Goal: Information Seeking & Learning: Learn about a topic

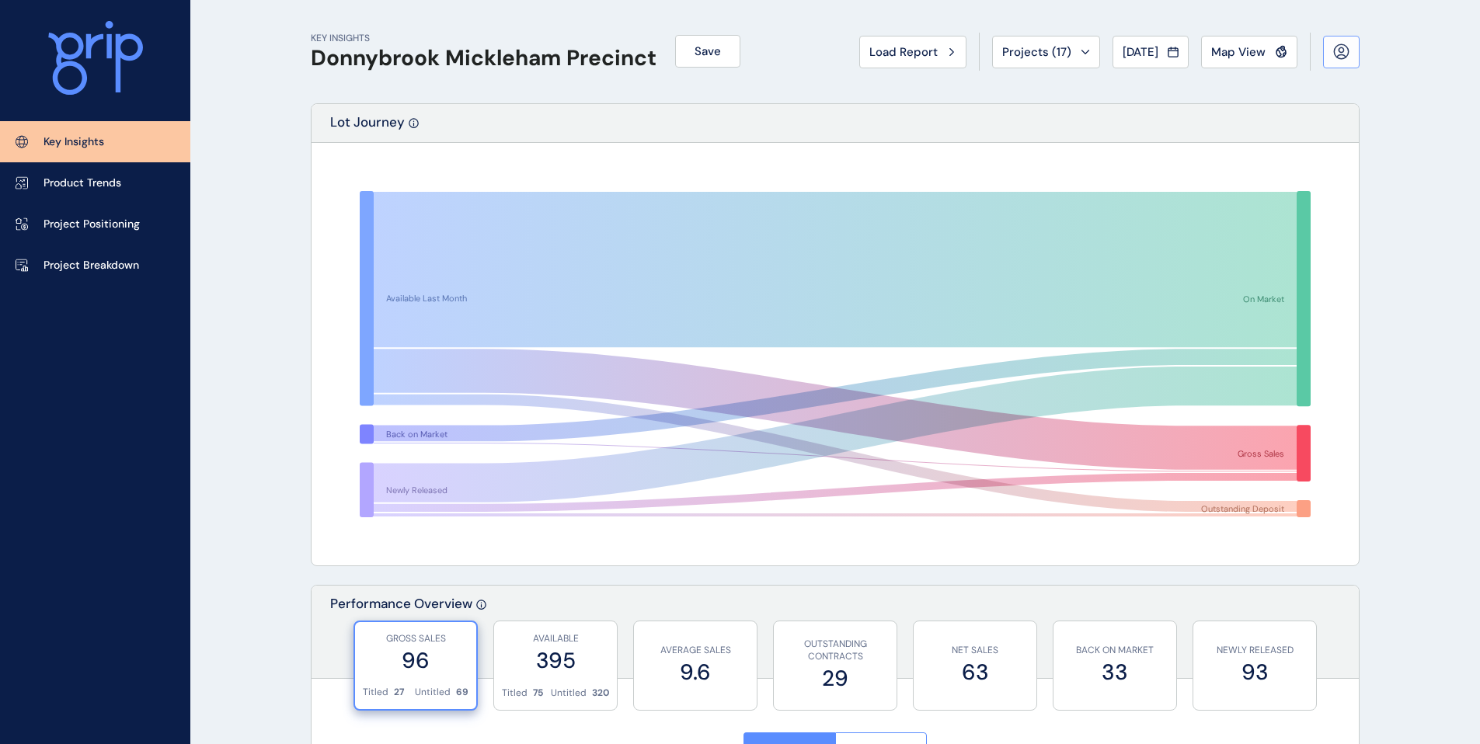
click at [1340, 55] on icon at bounding box center [1341, 51] width 16 height 16
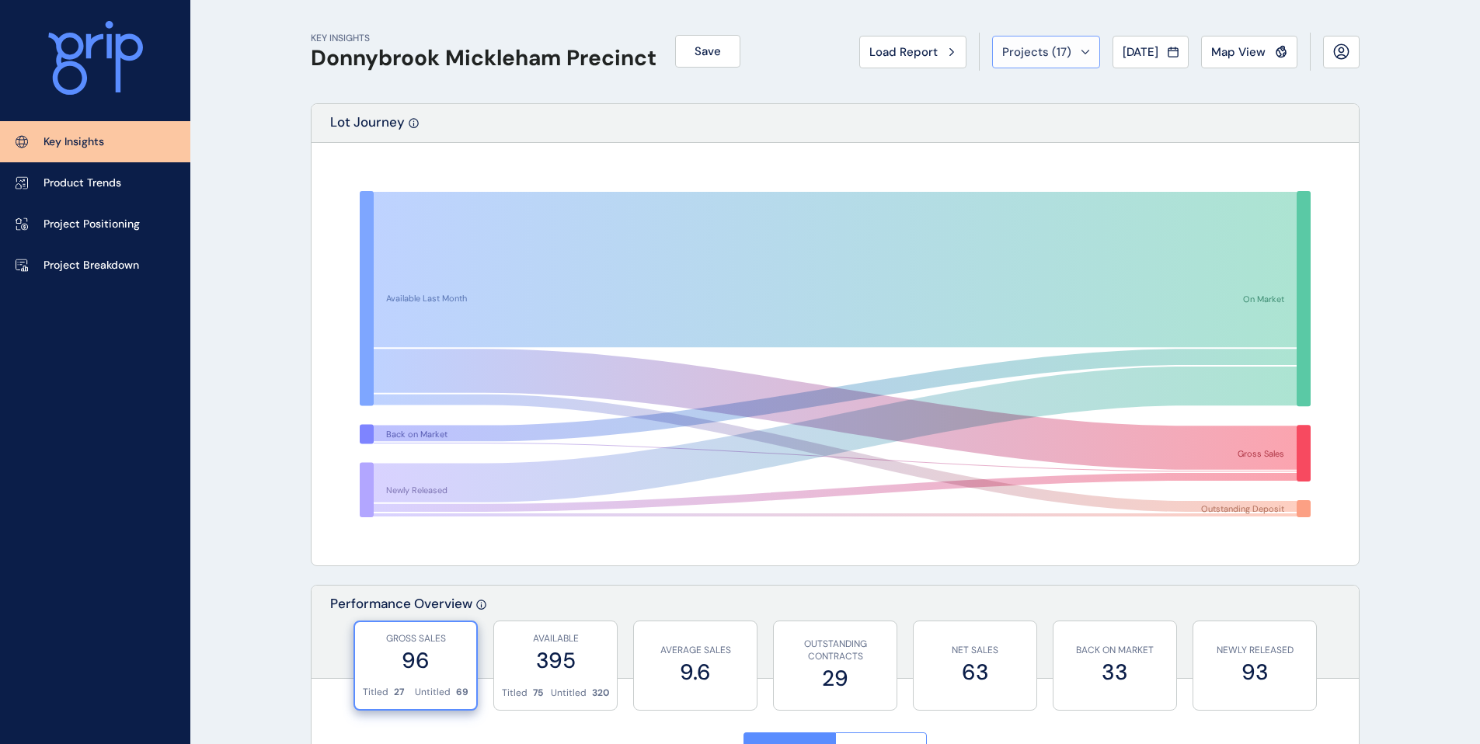
click at [1055, 60] on button "Projects ( 17 )" at bounding box center [1046, 52] width 108 height 33
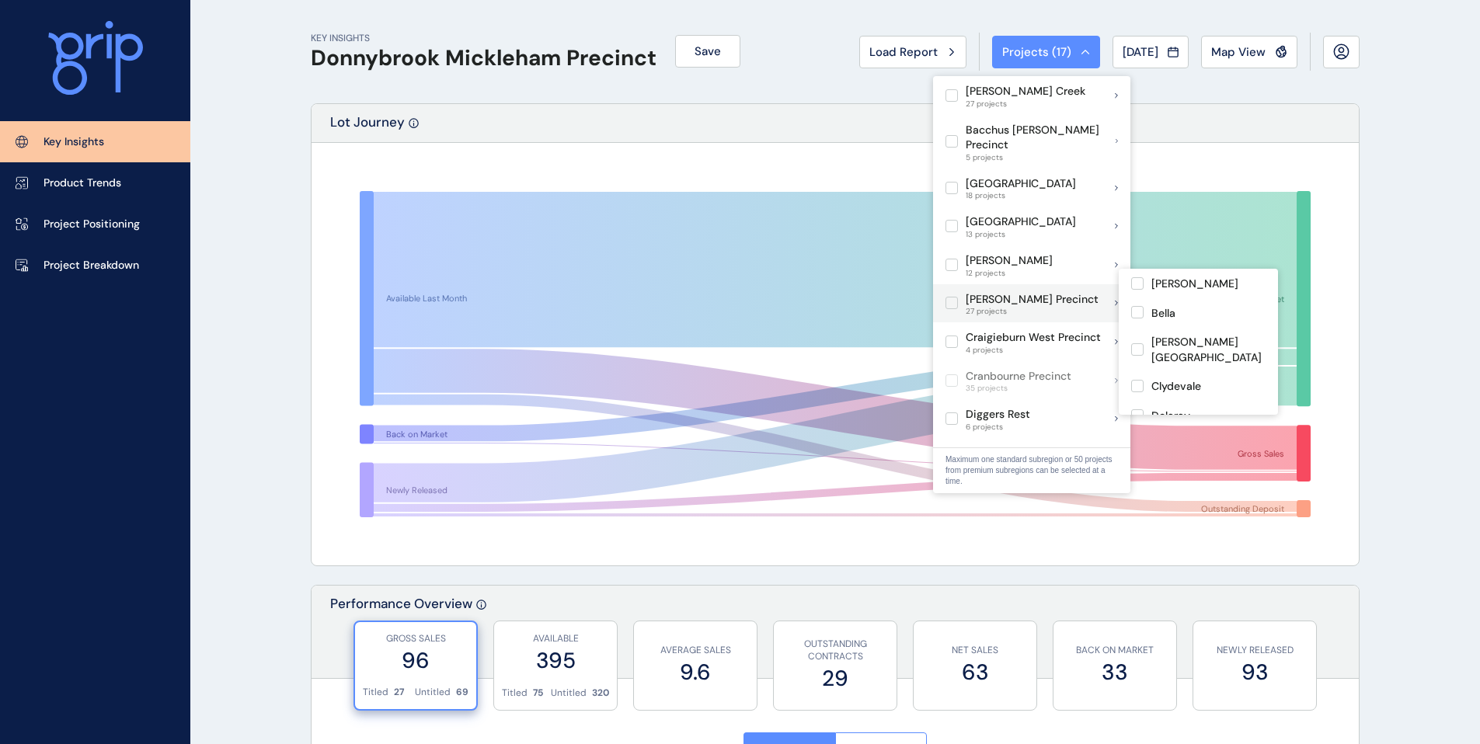
click at [1007, 292] on p "[PERSON_NAME] Precinct" at bounding box center [1031, 300] width 133 height 16
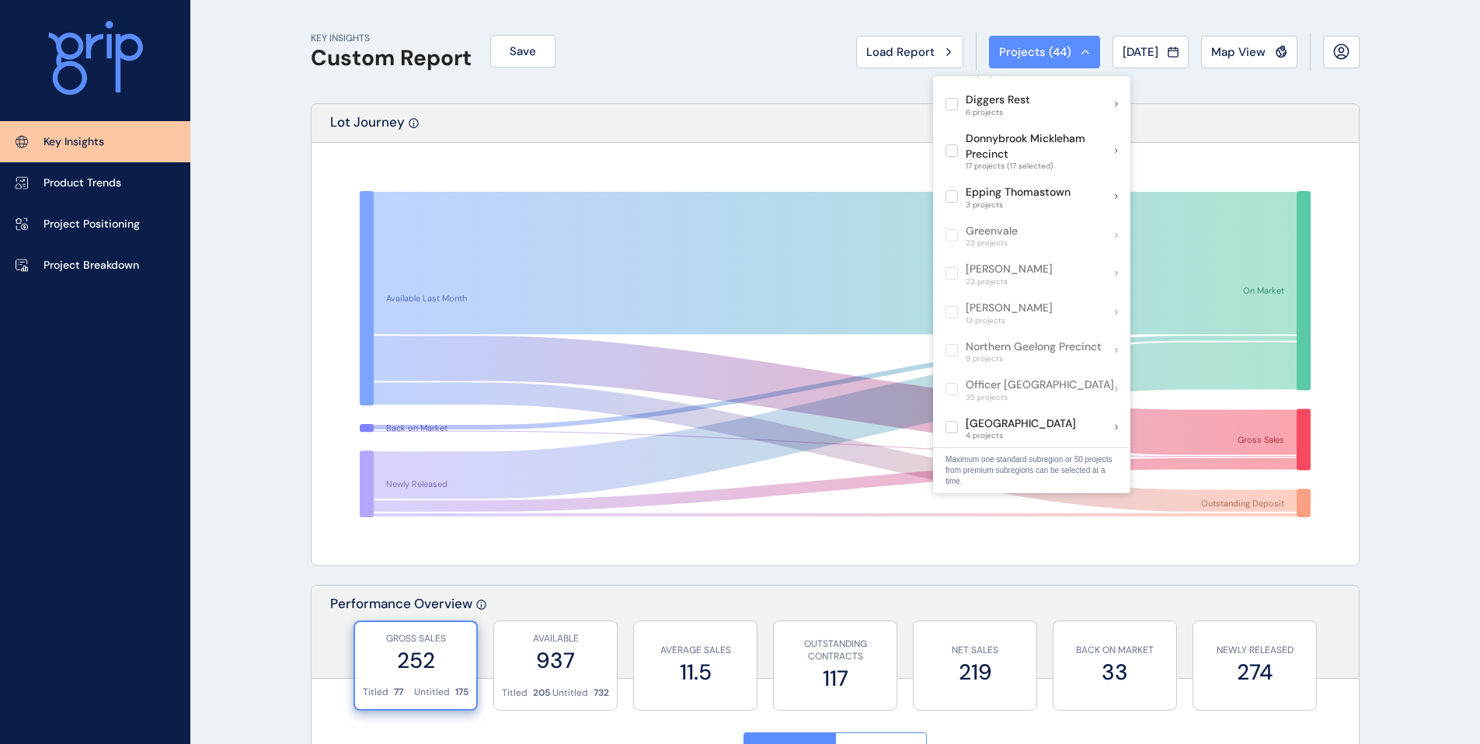
scroll to position [44, 0]
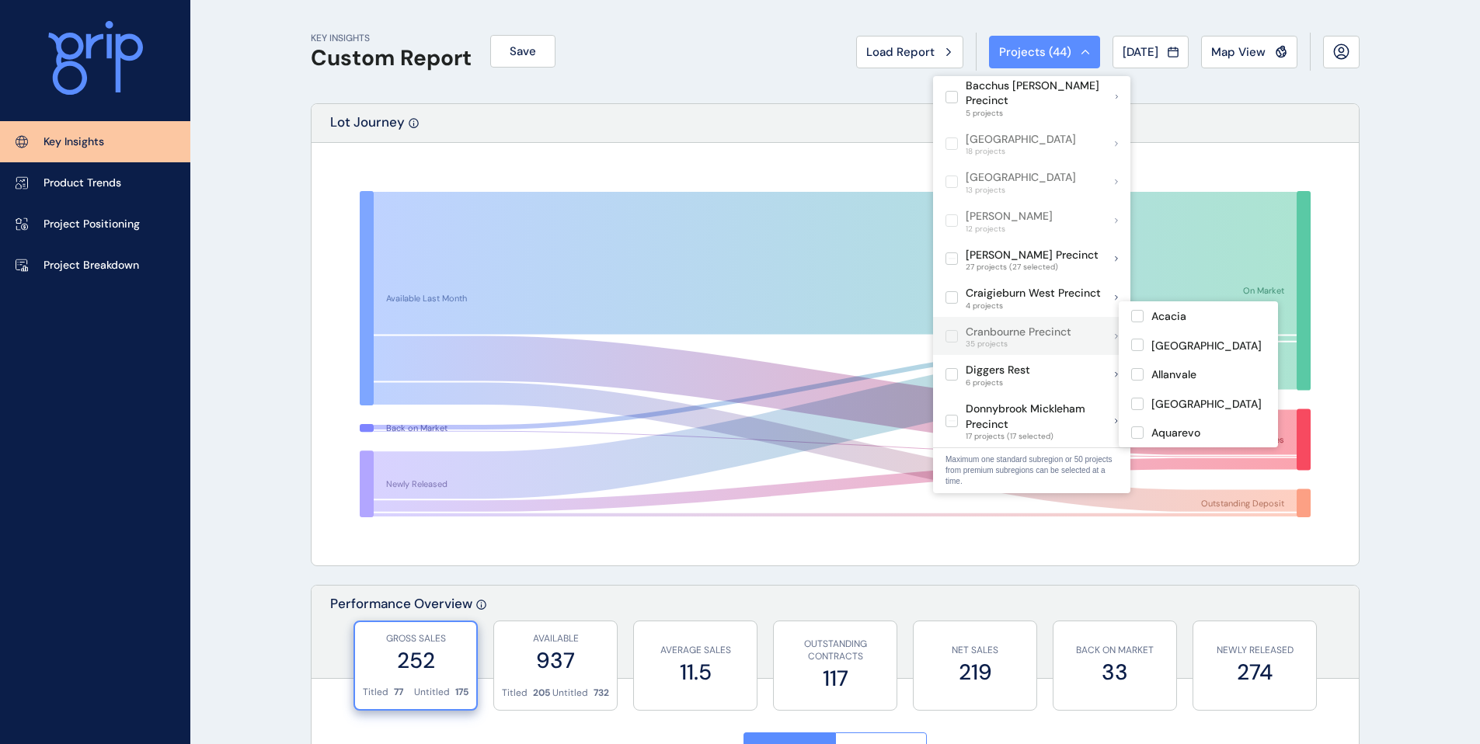
click at [1003, 325] on p "Cranbourne Precinct" at bounding box center [1018, 333] width 106 height 16
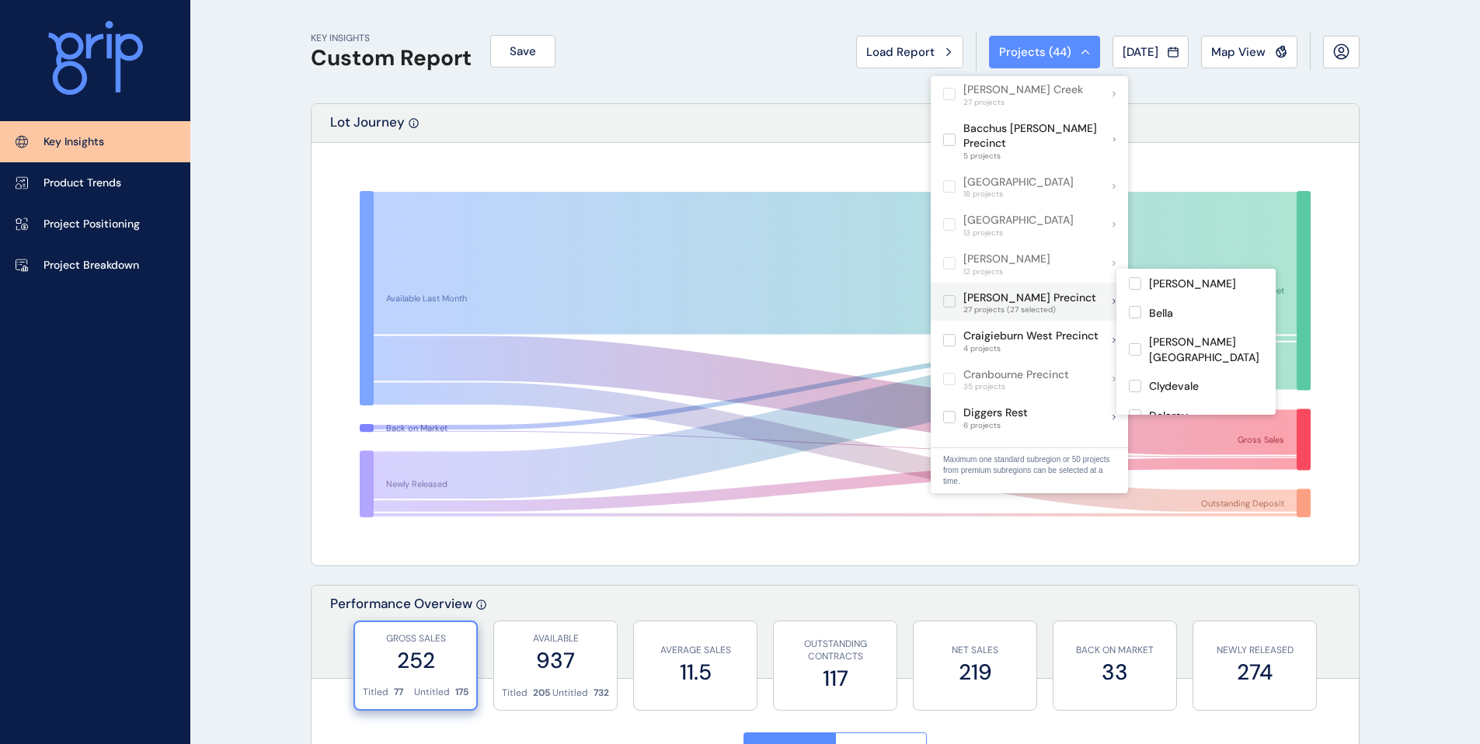
scroll to position [0, 0]
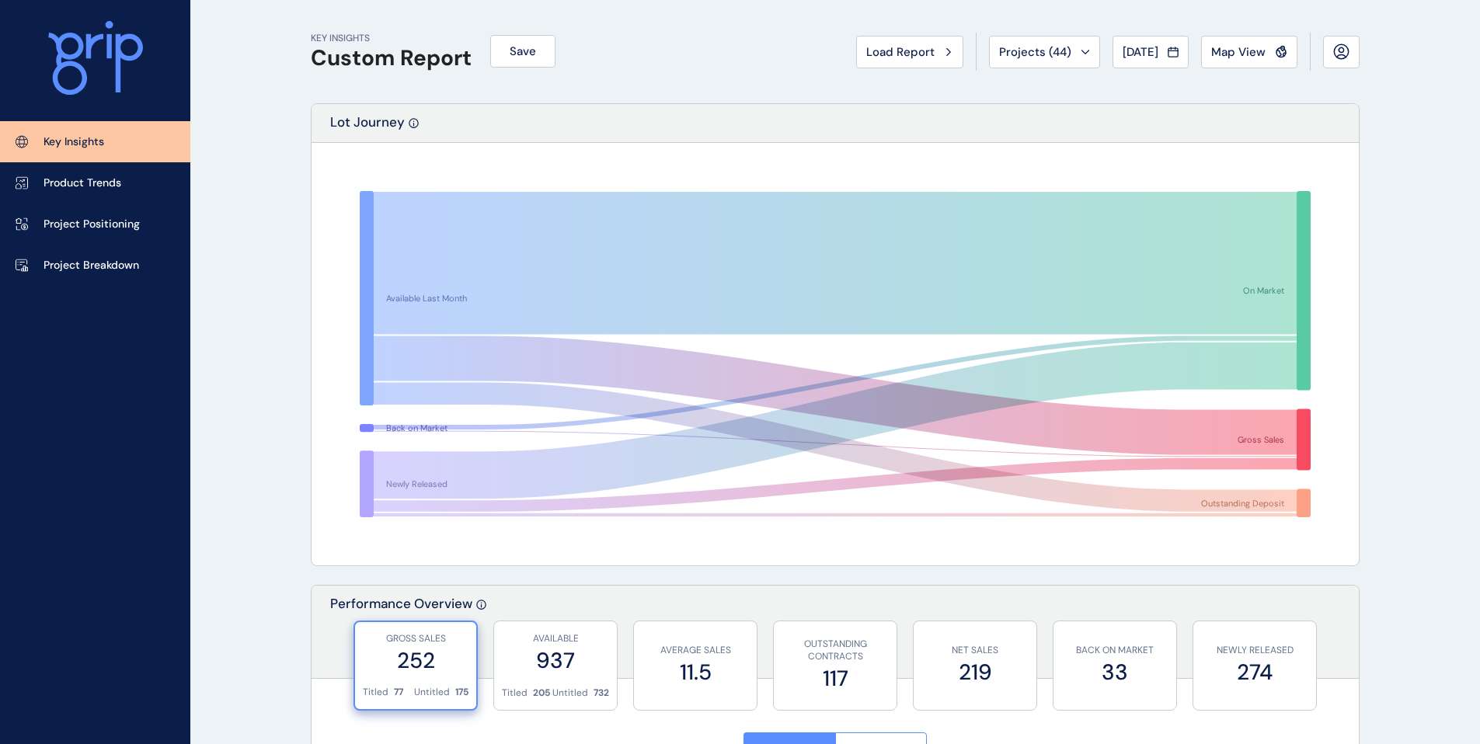
click at [1240, 133] on div "Lot Journey" at bounding box center [834, 123] width 1047 height 39
click at [1042, 53] on span "Projects ( 44 )" at bounding box center [1035, 52] width 72 height 16
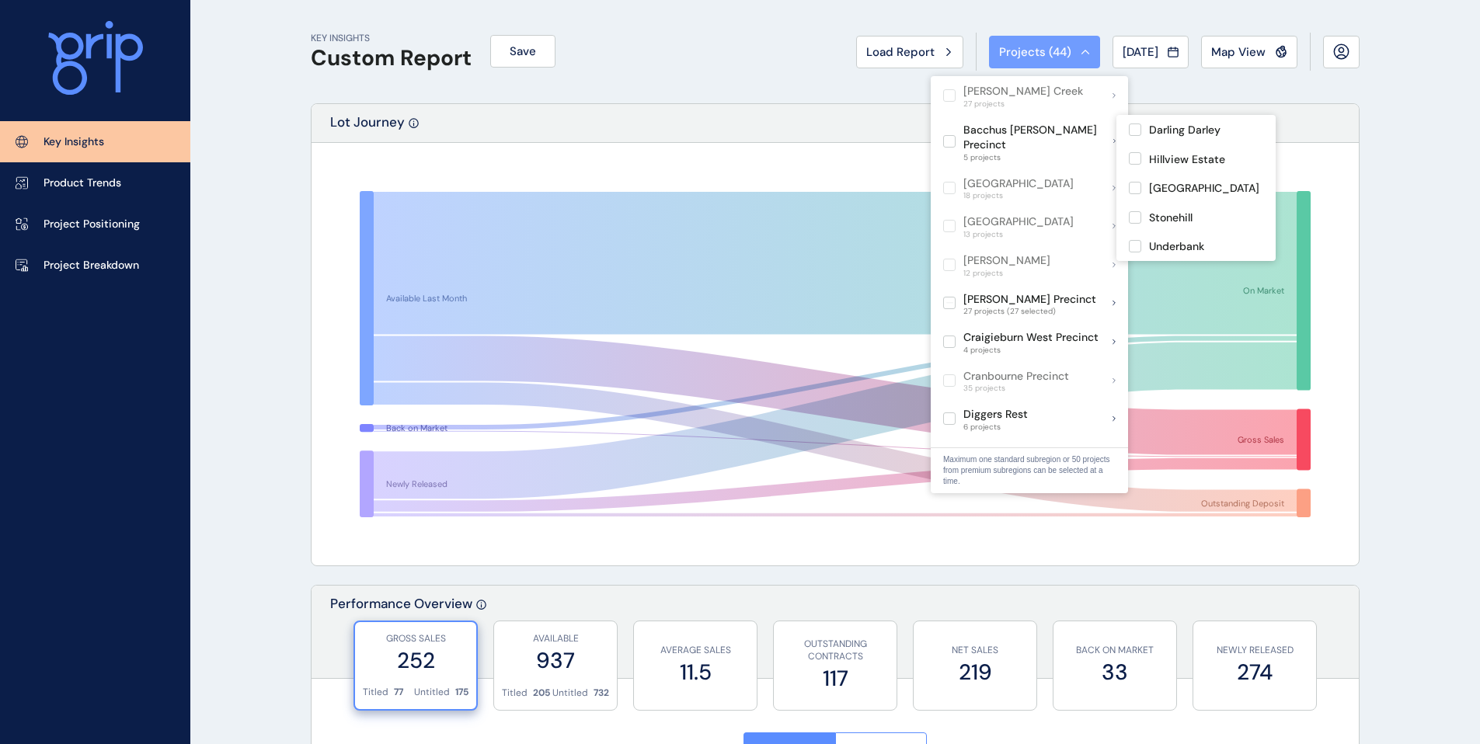
click at [1010, 153] on span "5 projects" at bounding box center [1038, 157] width 150 height 9
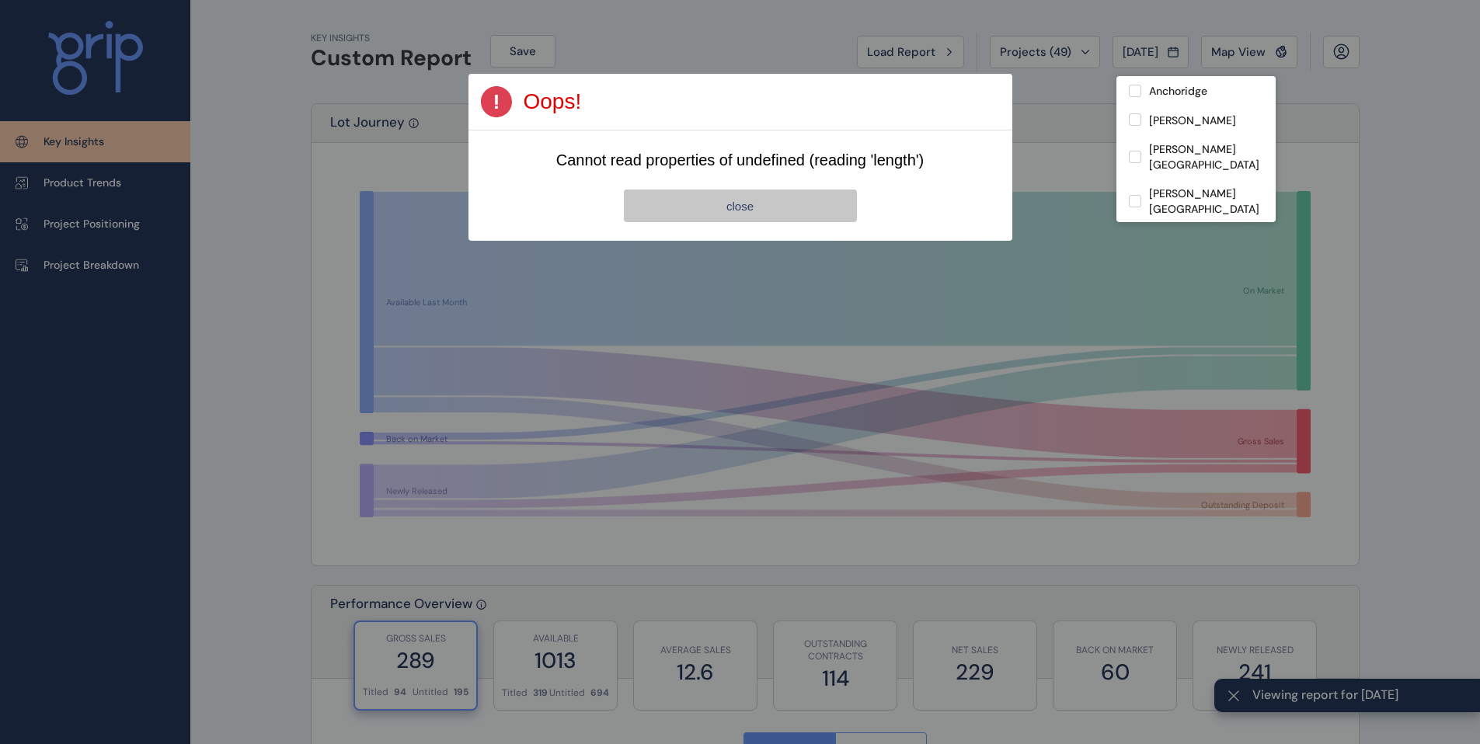
click at [734, 213] on button "close" at bounding box center [740, 206] width 233 height 33
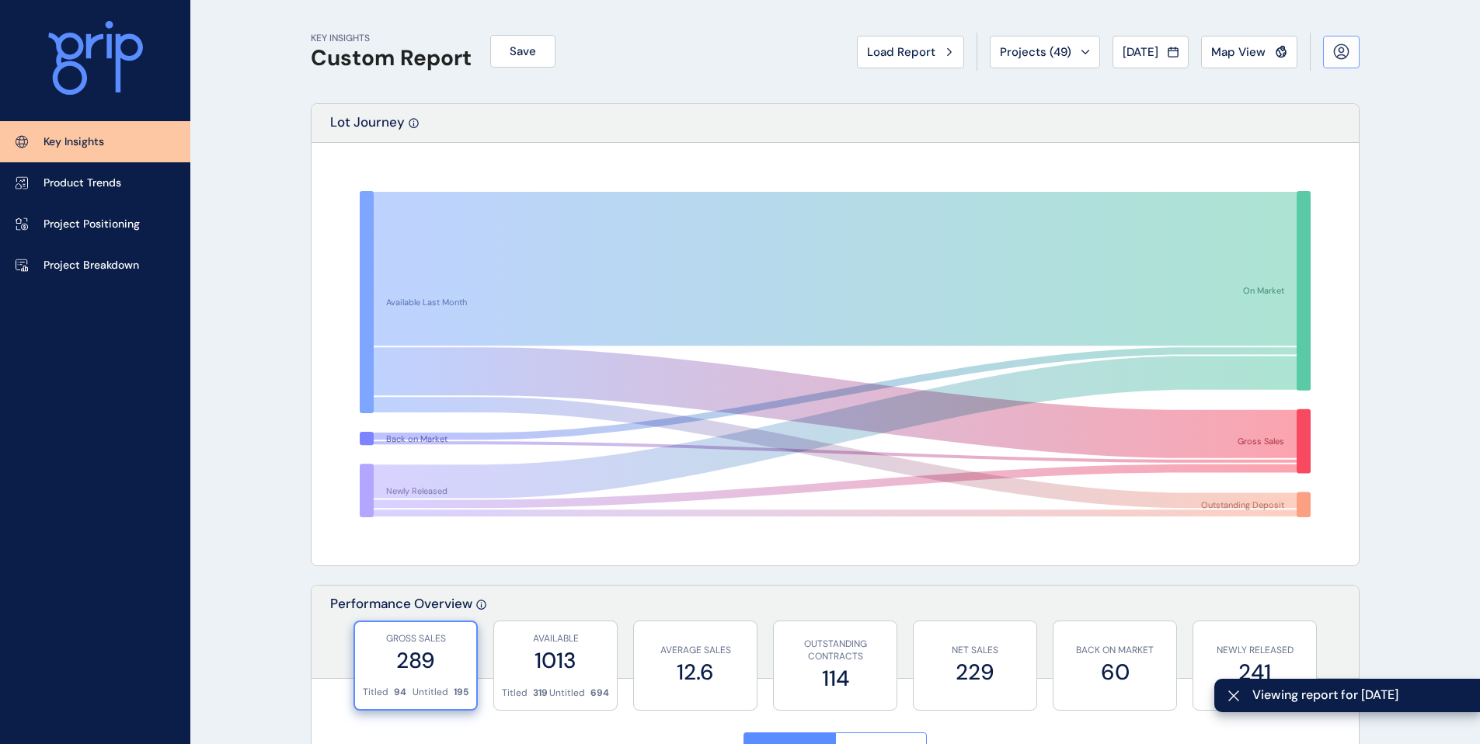
click at [1344, 44] on icon at bounding box center [1341, 51] width 16 height 16
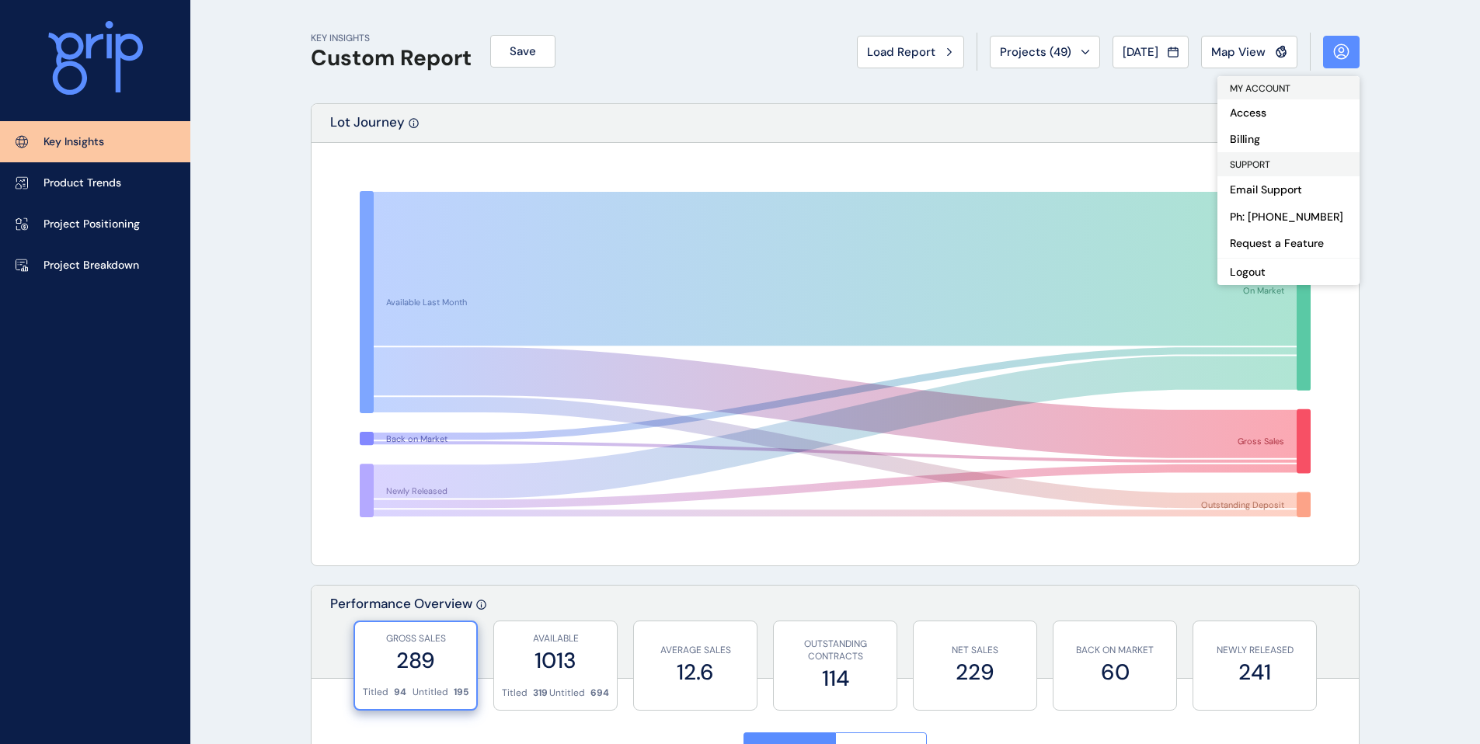
click at [1090, 113] on div "Lot Journey" at bounding box center [834, 123] width 1047 height 39
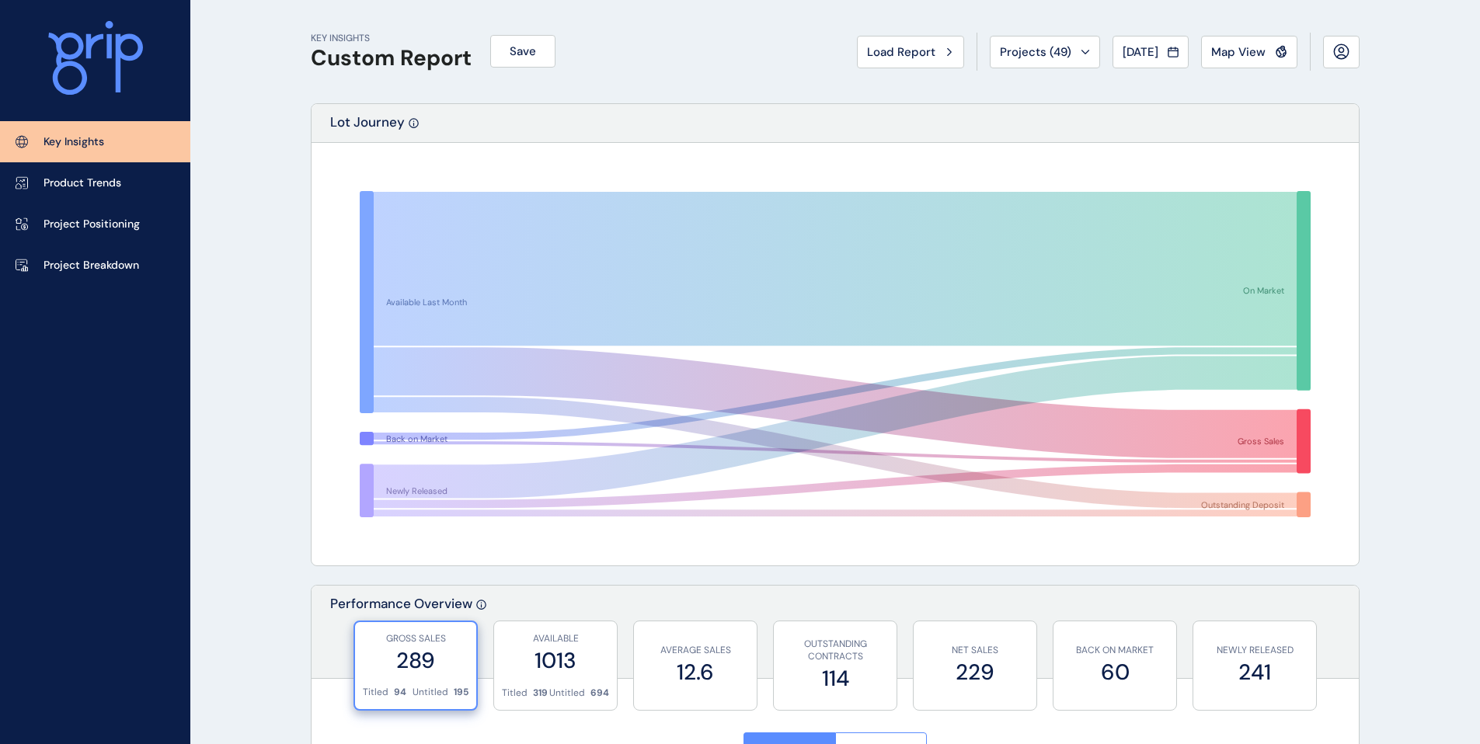
click at [103, 53] on icon at bounding box center [95, 58] width 95 height 75
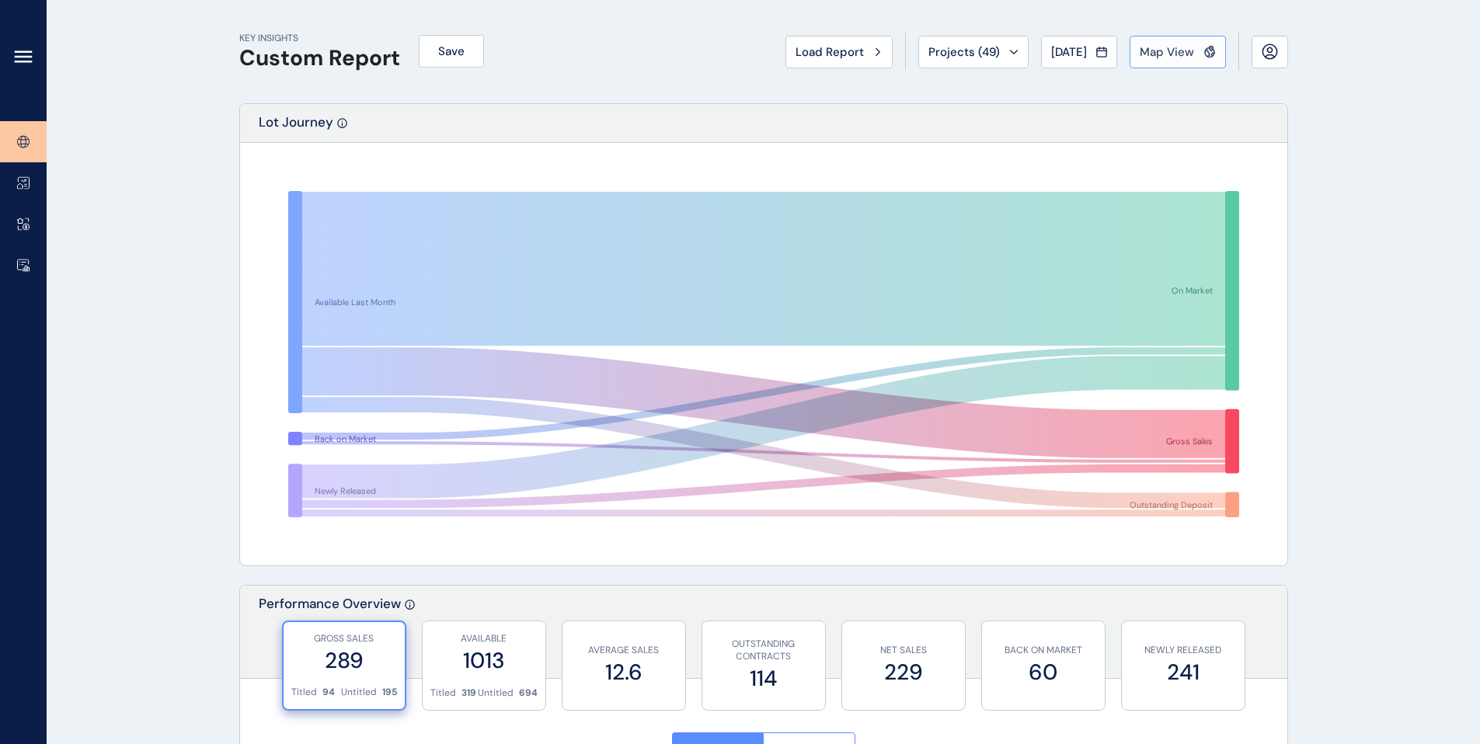
click at [1181, 58] on span "Map View" at bounding box center [1166, 52] width 54 height 16
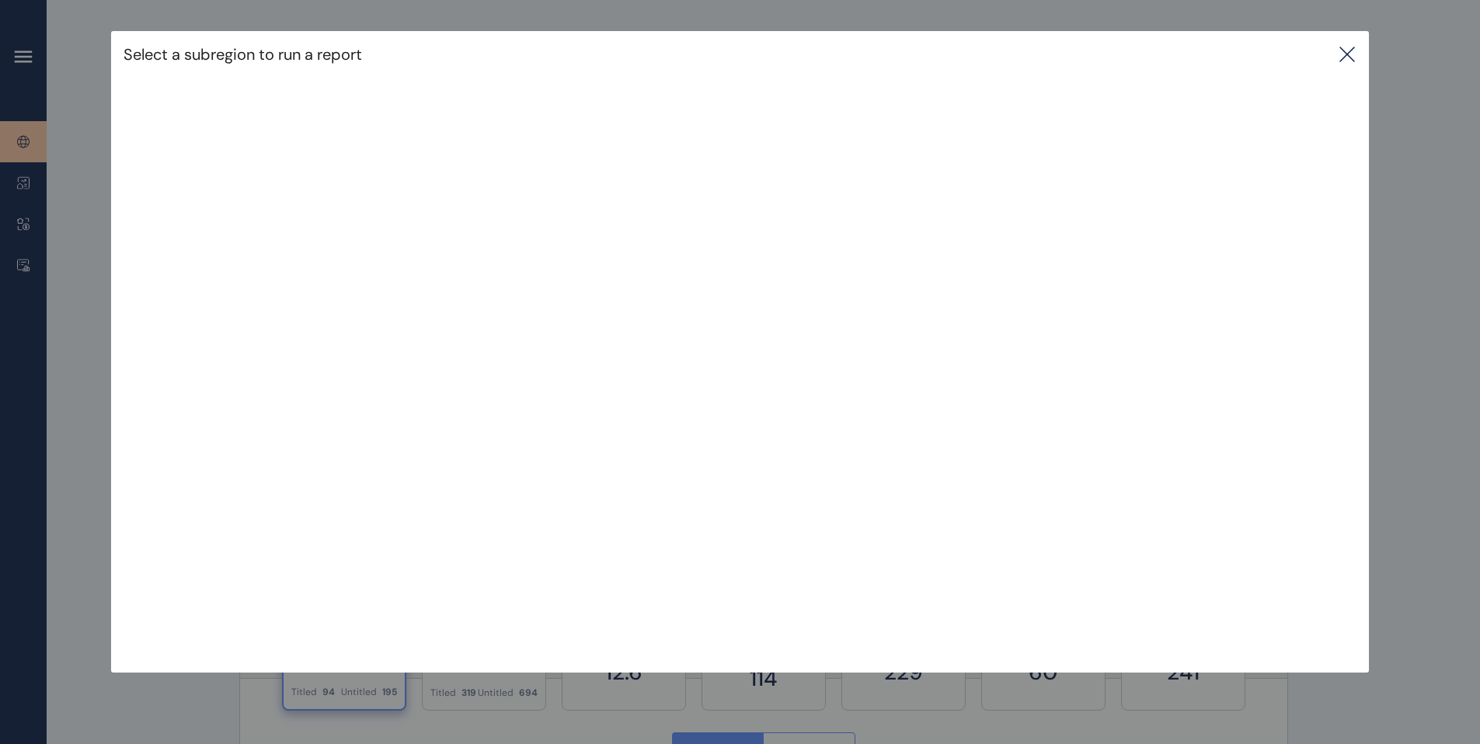
click at [1354, 57] on icon at bounding box center [1347, 54] width 14 height 14
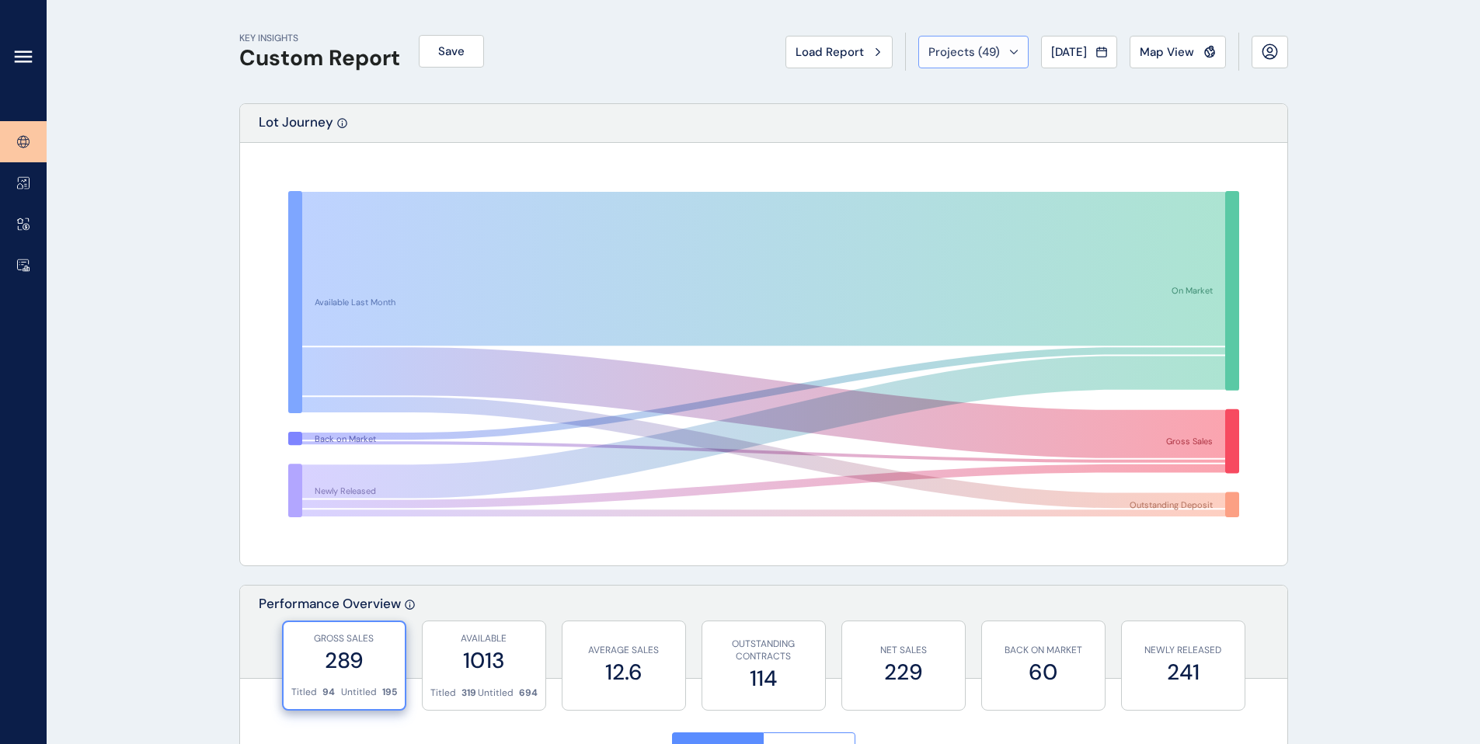
click at [1016, 43] on button "Projects ( 49 )" at bounding box center [973, 52] width 110 height 33
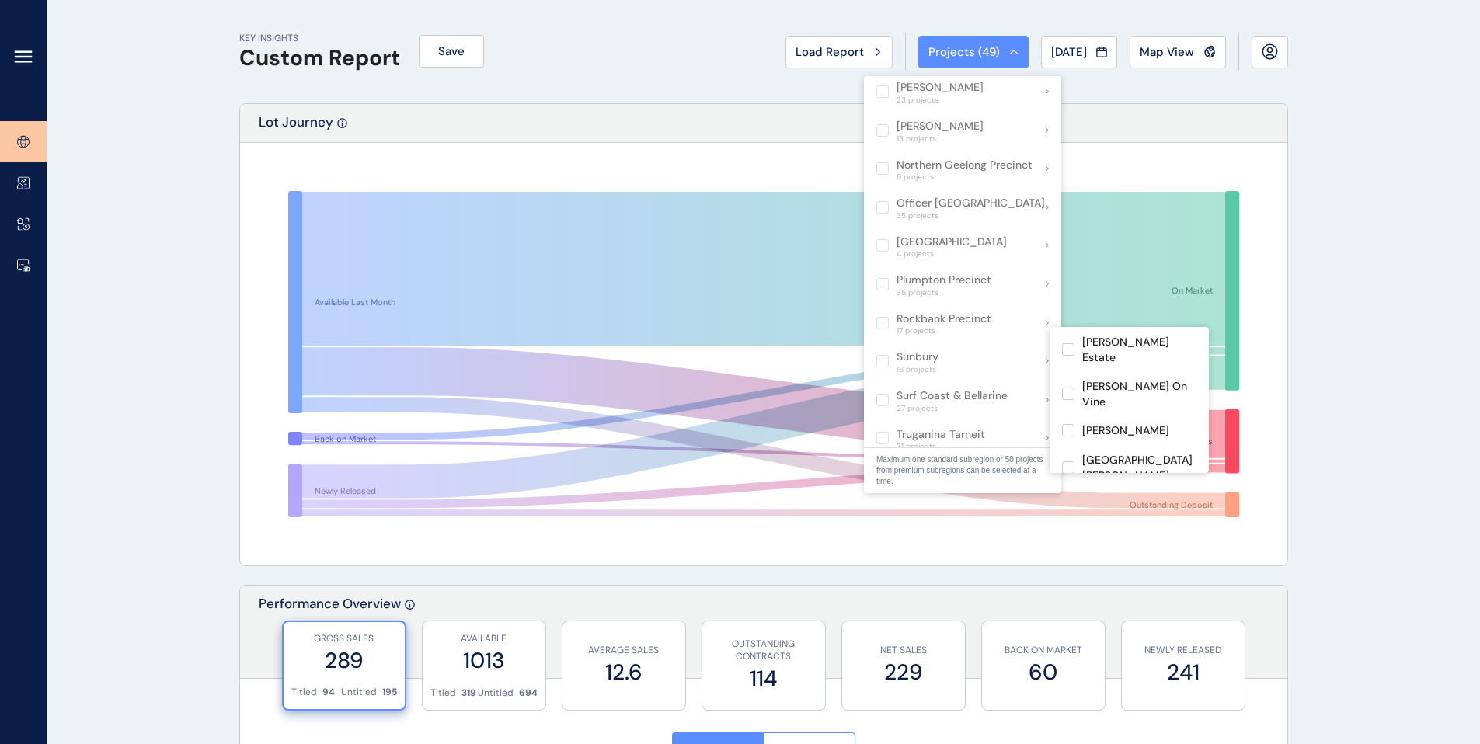
scroll to position [1016, 0]
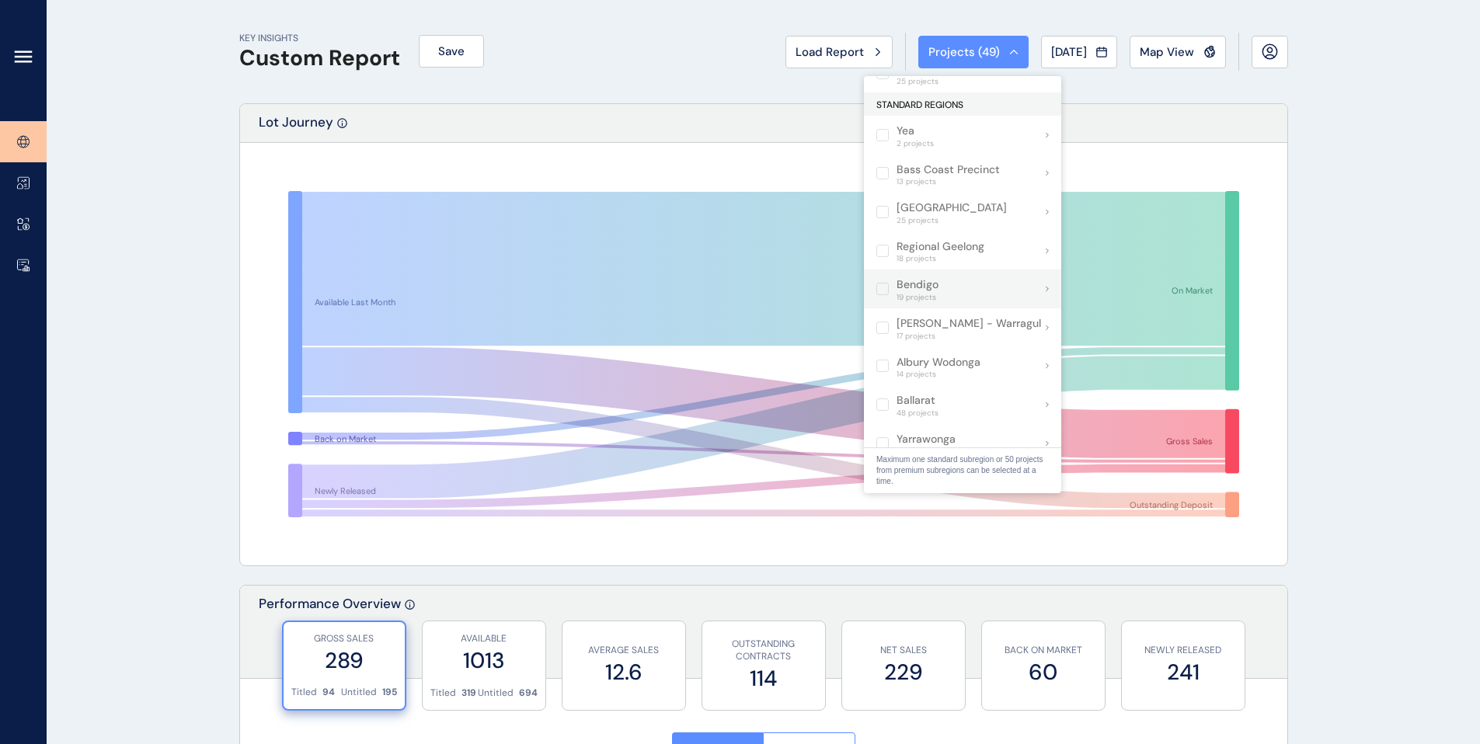
click at [901, 276] on div "Bendigo 19 projects" at bounding box center [917, 289] width 42 height 26
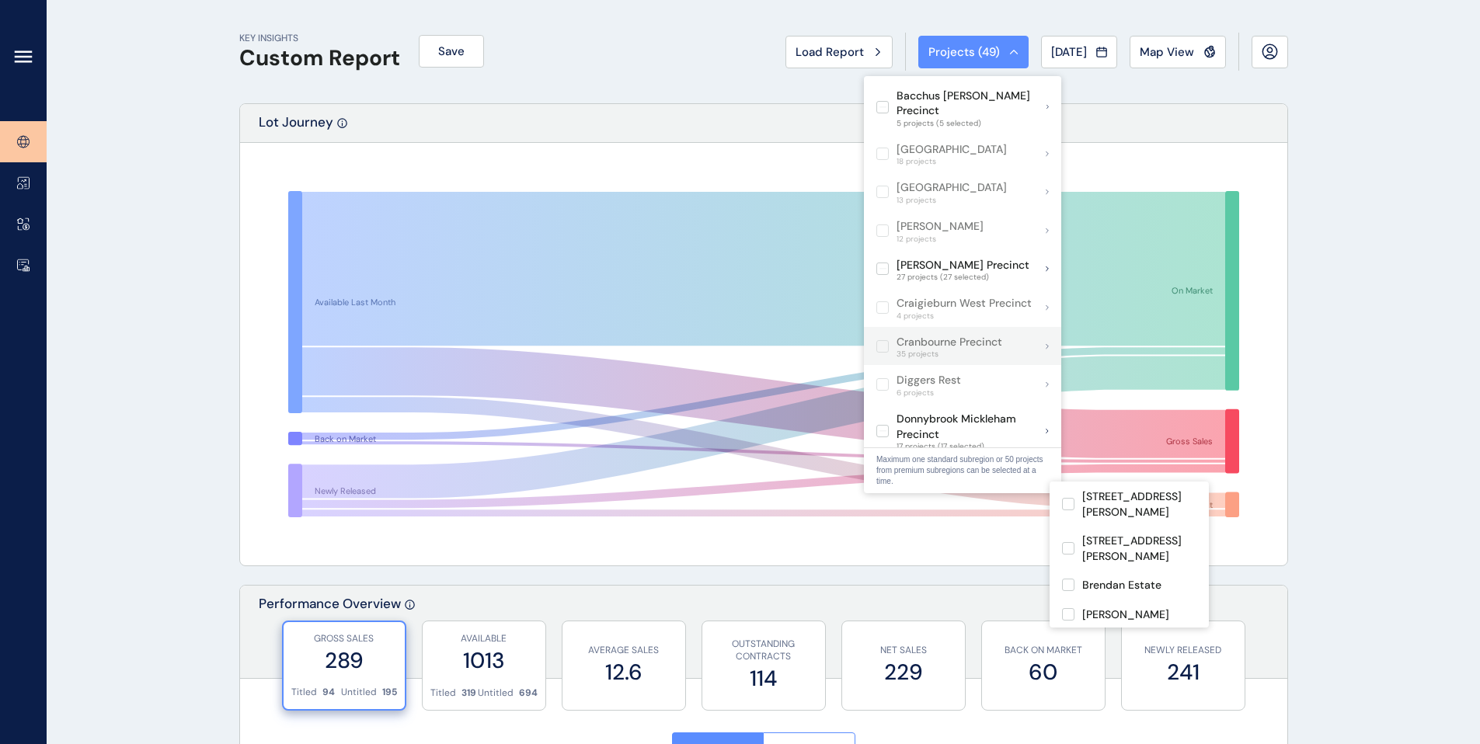
scroll to position [0, 0]
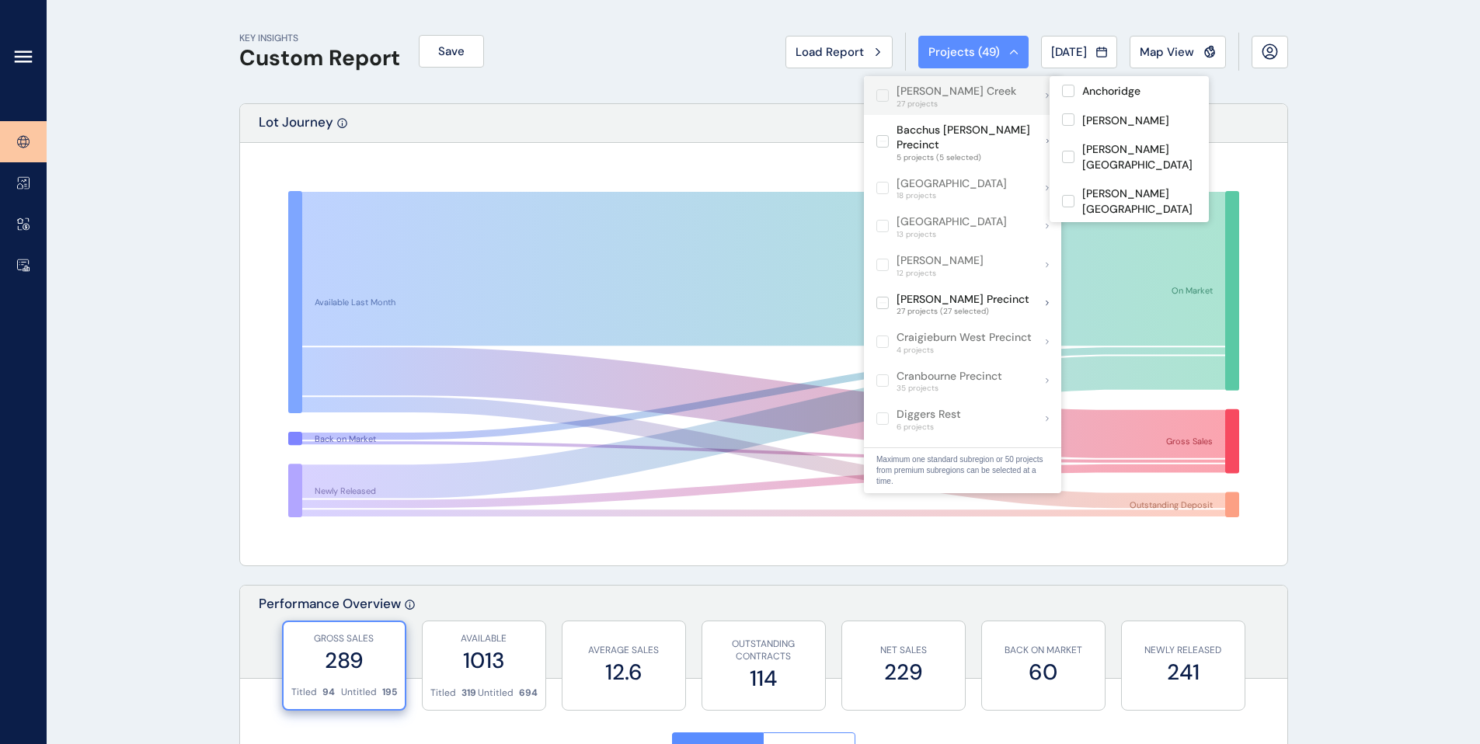
click at [937, 108] on span "27 projects" at bounding box center [956, 103] width 120 height 9
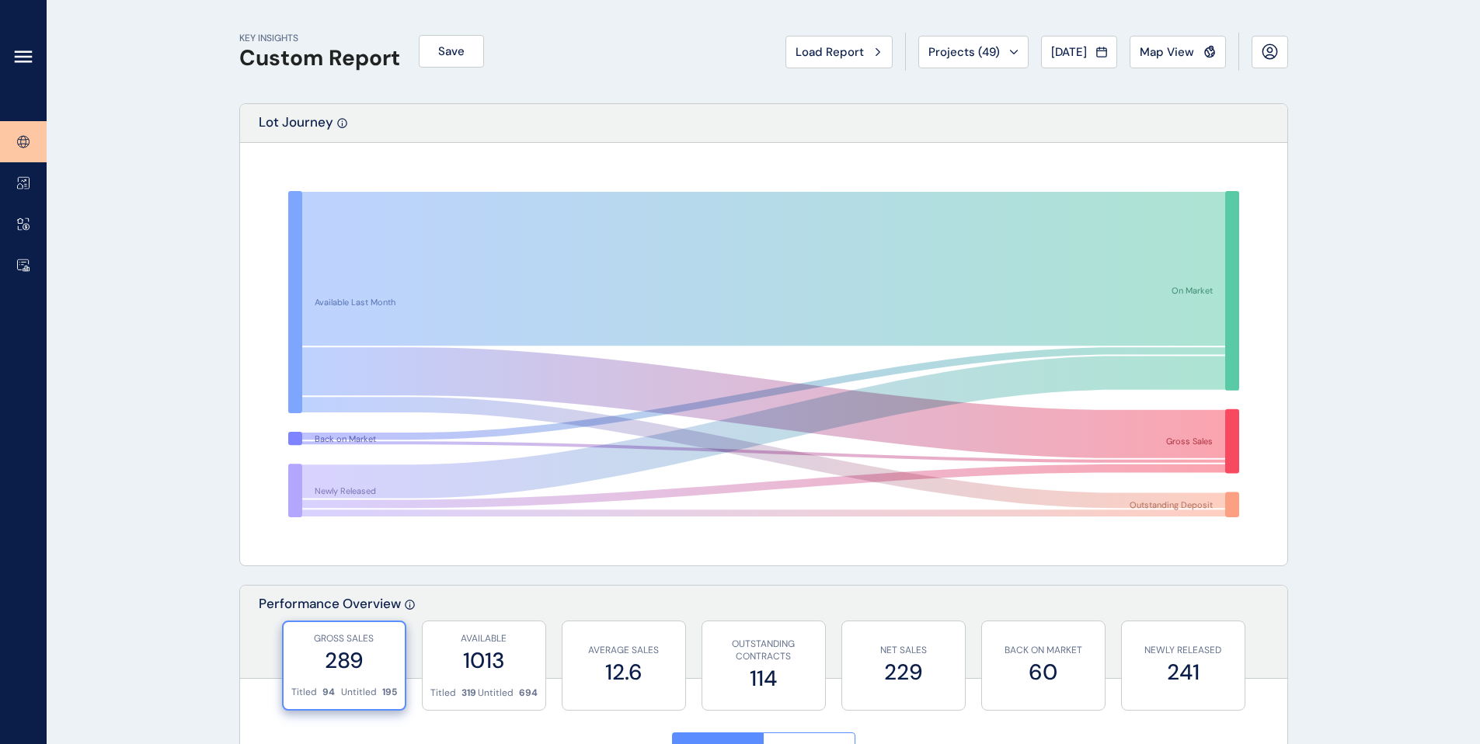
click at [361, 68] on h1 "Custom Report" at bounding box center [319, 58] width 161 height 26
click at [16, 70] on div at bounding box center [23, 60] width 47 height 121
click at [21, 64] on icon at bounding box center [23, 56] width 19 height 19
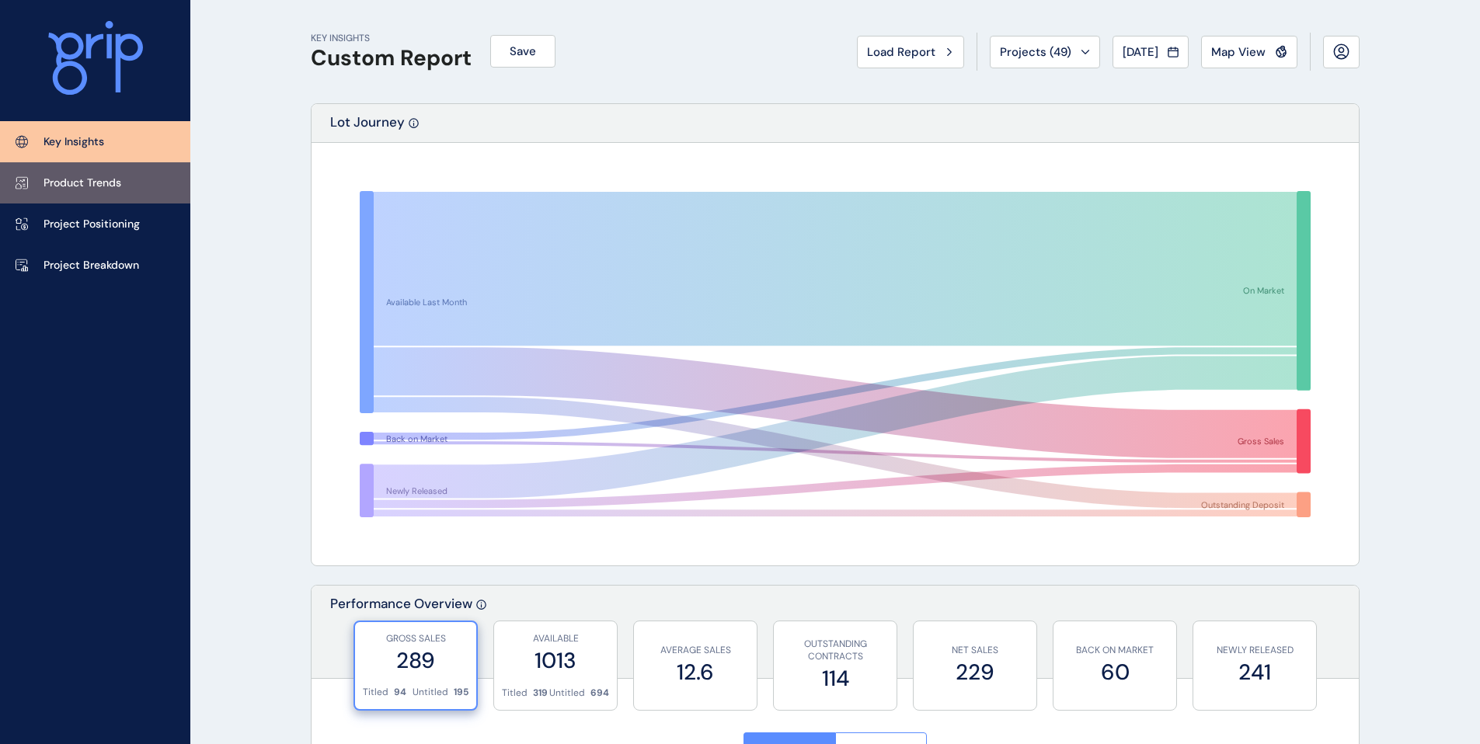
click at [73, 162] on link "Product Trends" at bounding box center [95, 182] width 190 height 41
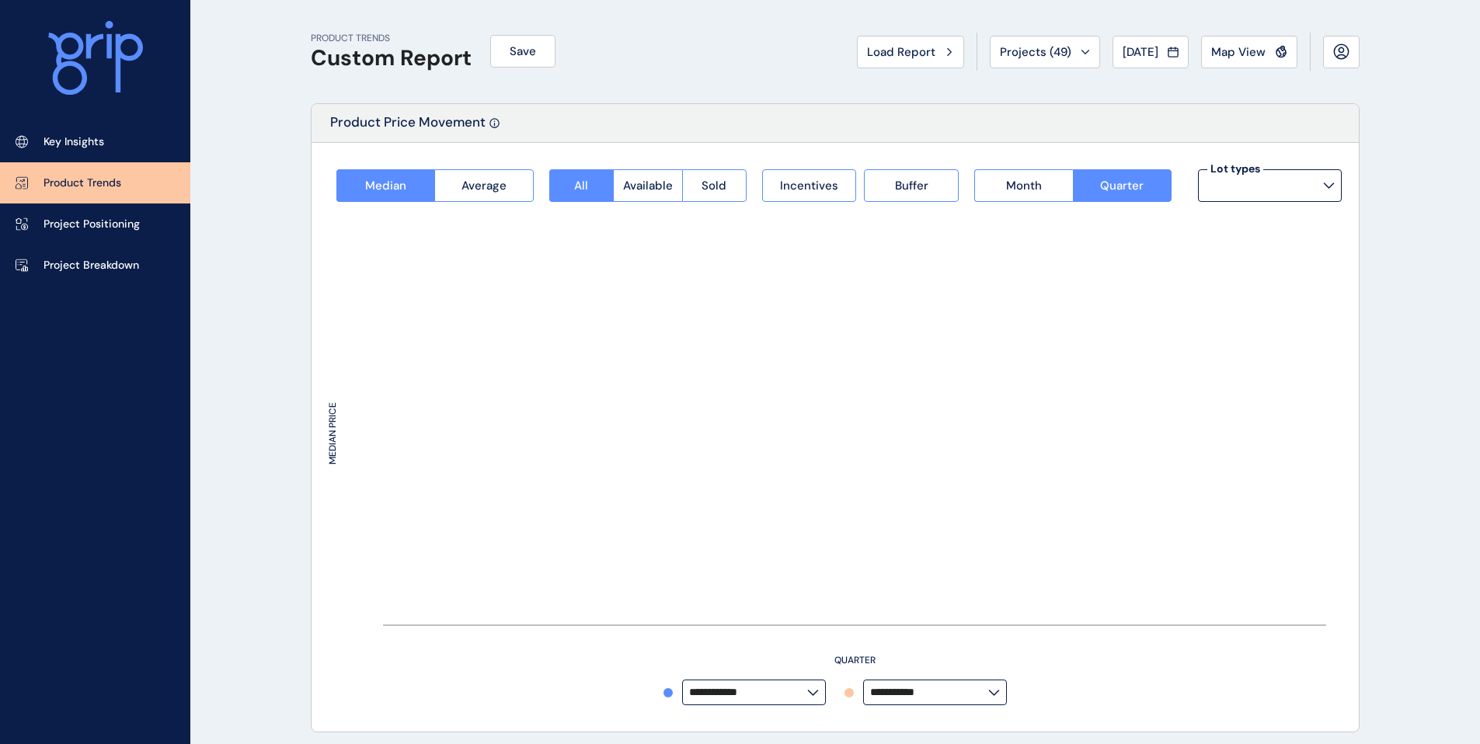
type input "**********"
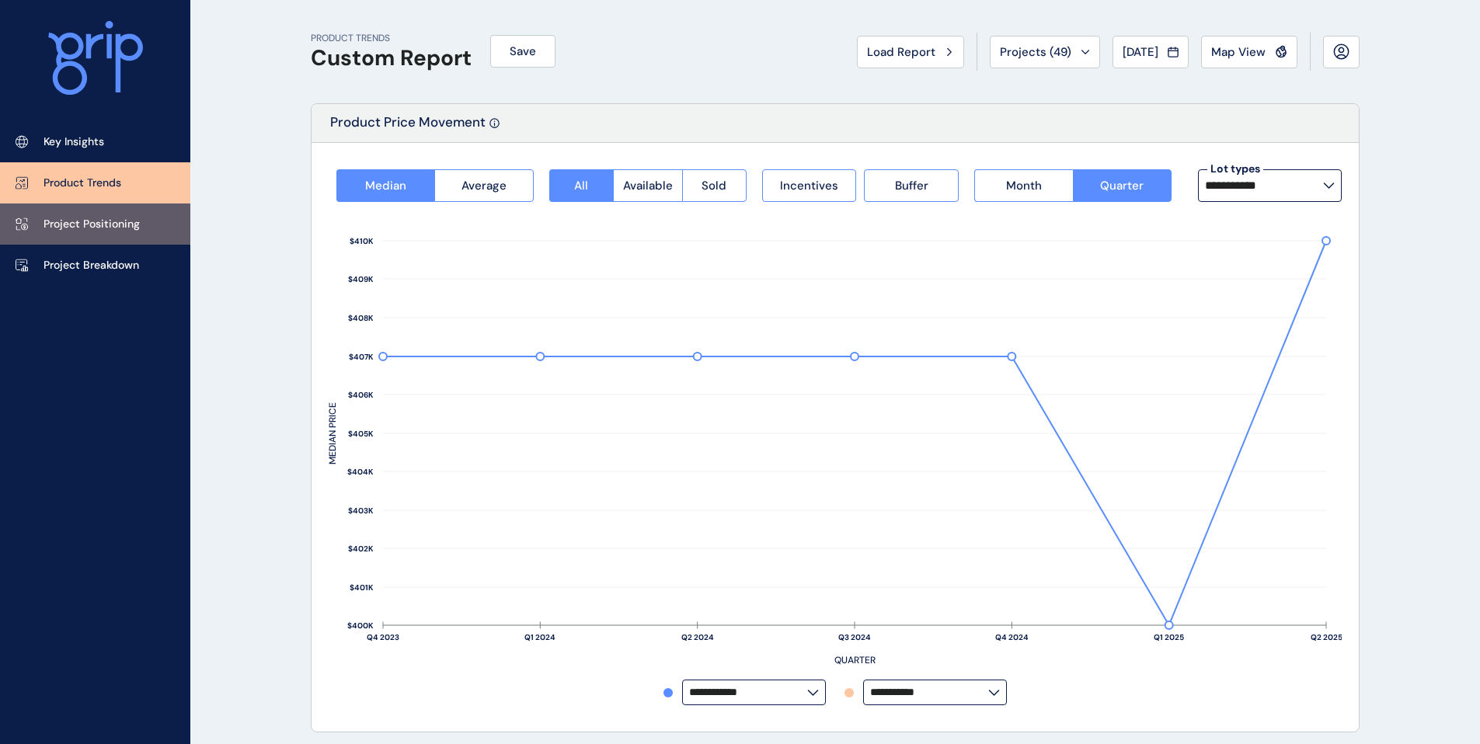
click at [108, 226] on p "Project Positioning" at bounding box center [91, 225] width 96 height 16
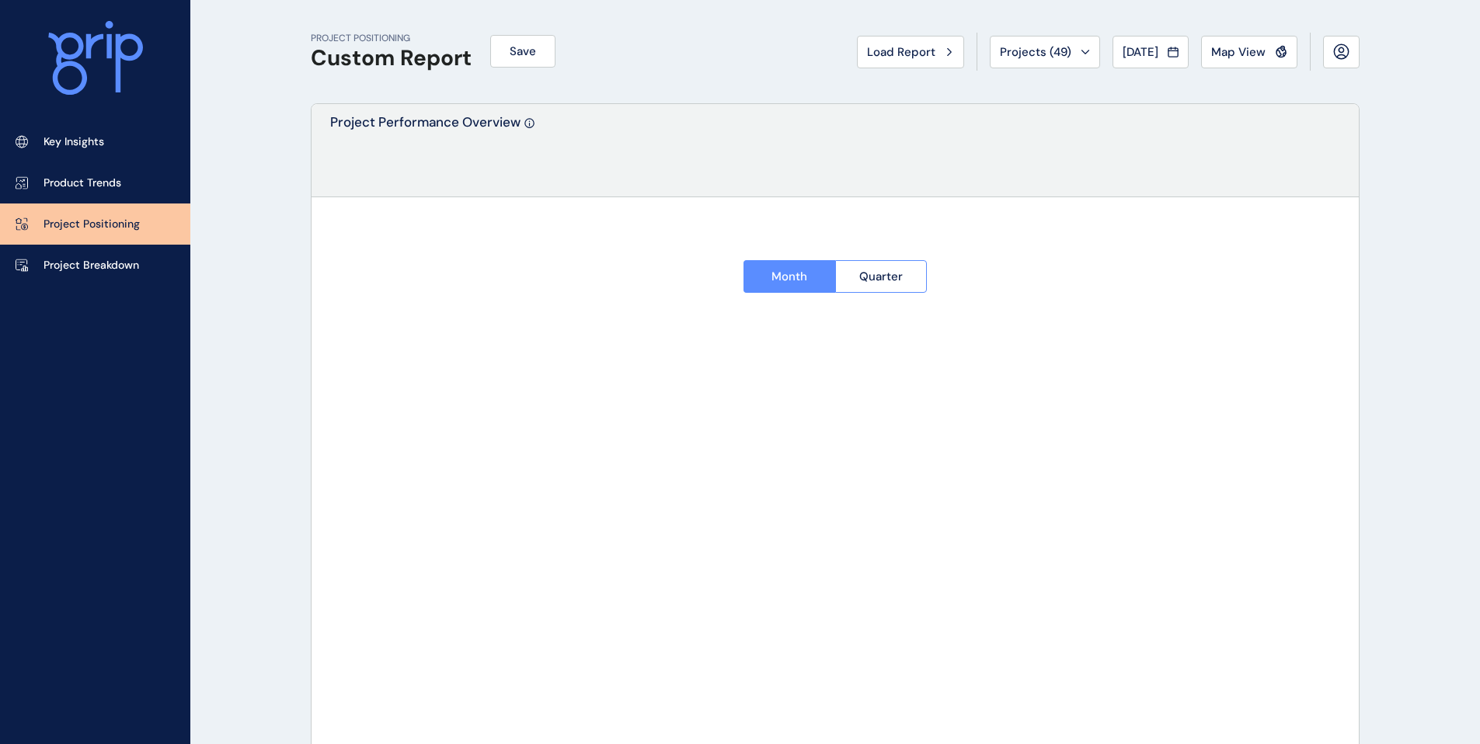
type input "**********"
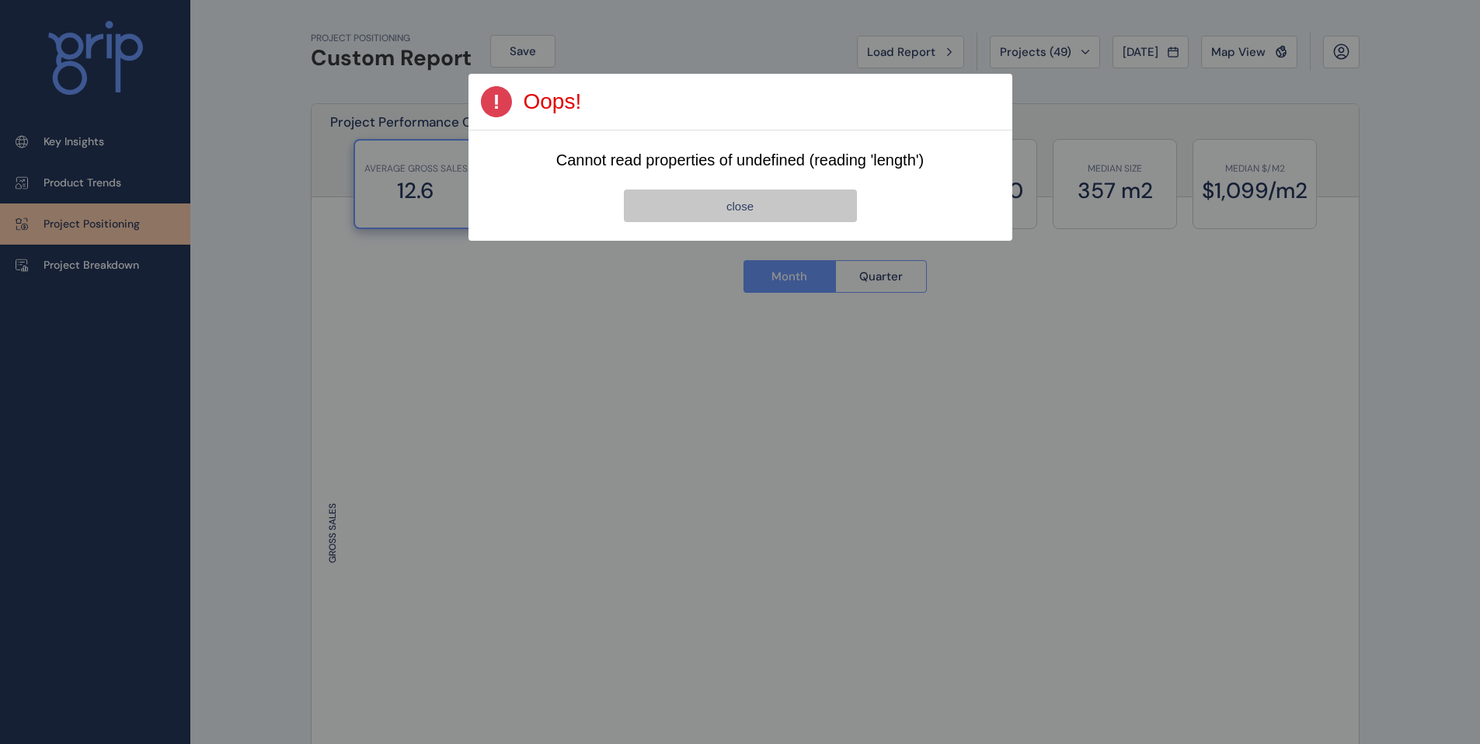
click at [753, 212] on button "close" at bounding box center [740, 206] width 233 height 33
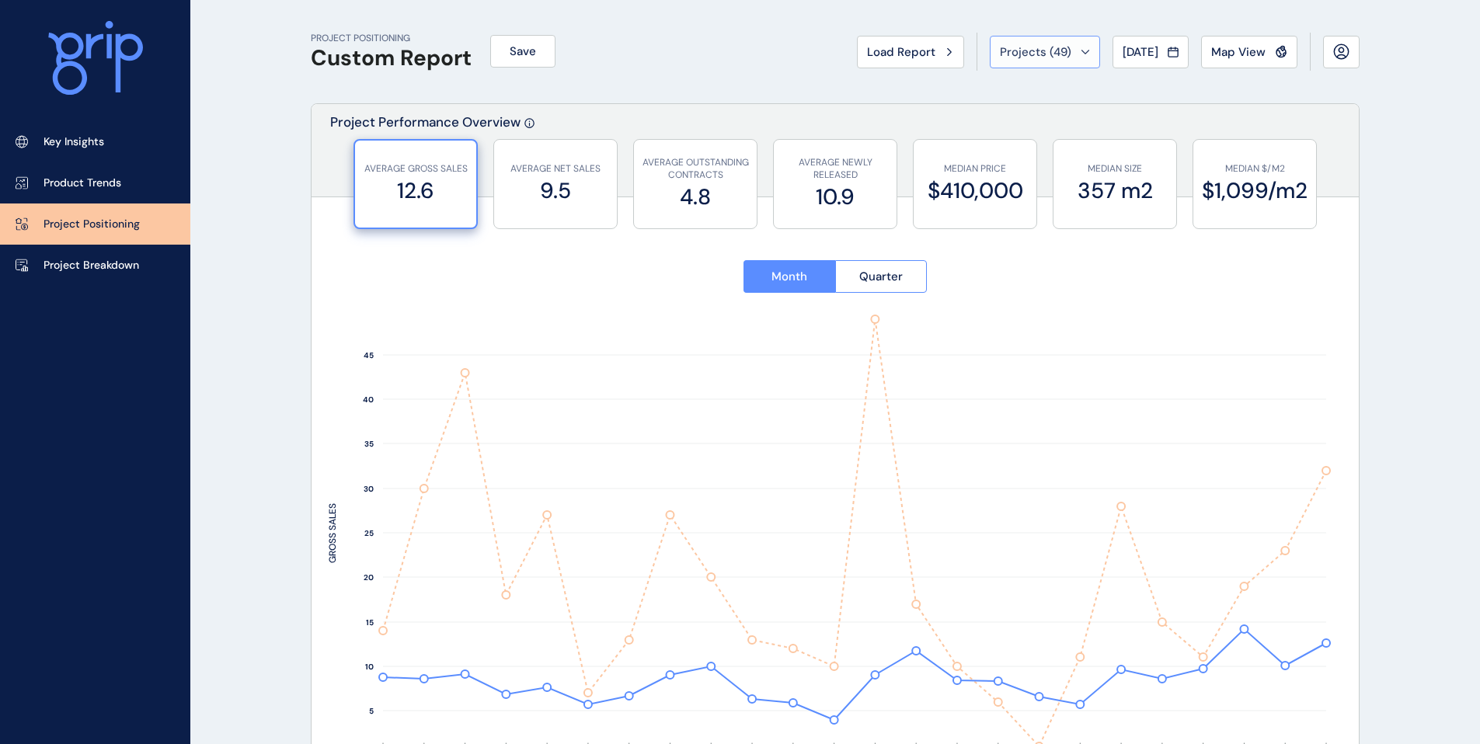
click at [1059, 47] on span "Projects ( 49 )" at bounding box center [1035, 52] width 71 height 16
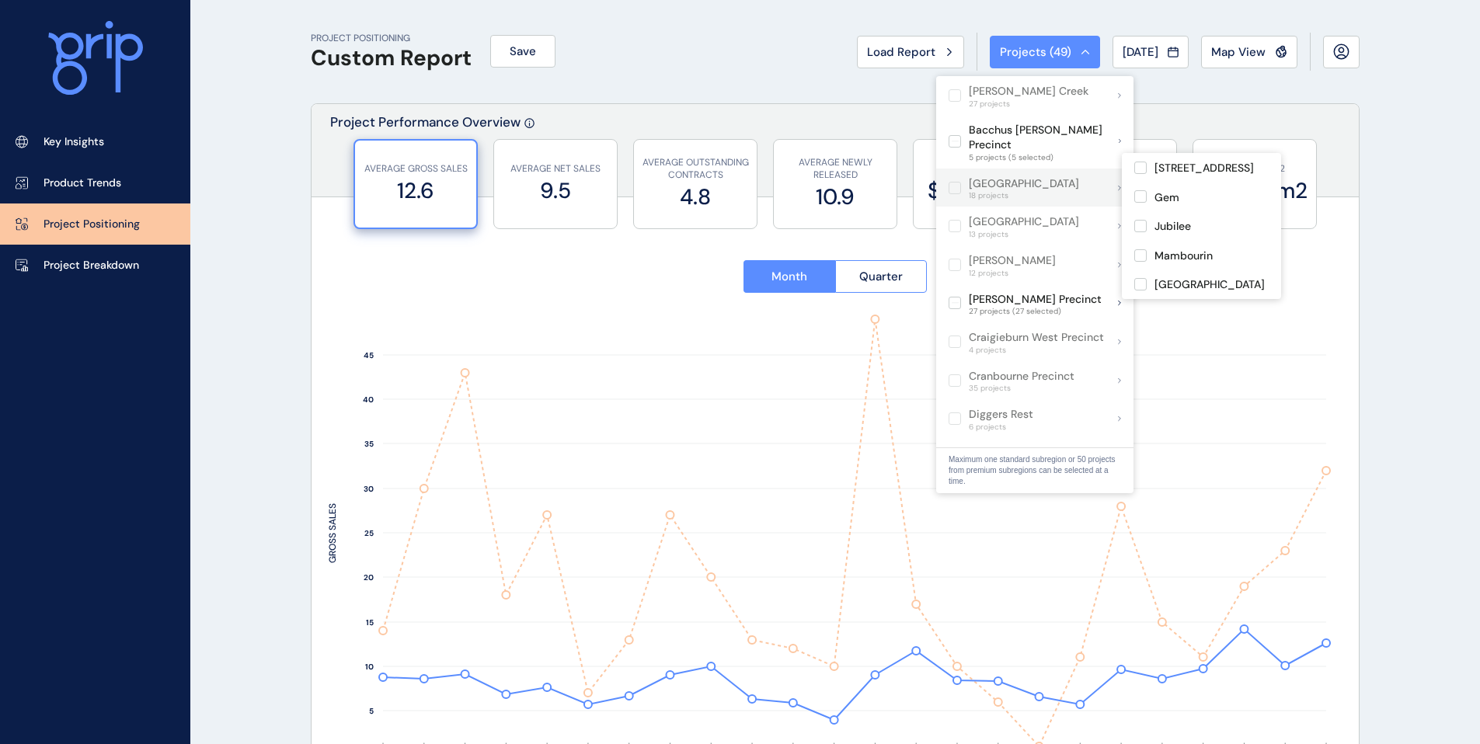
click at [989, 176] on p "[GEOGRAPHIC_DATA]" at bounding box center [1024, 184] width 110 height 16
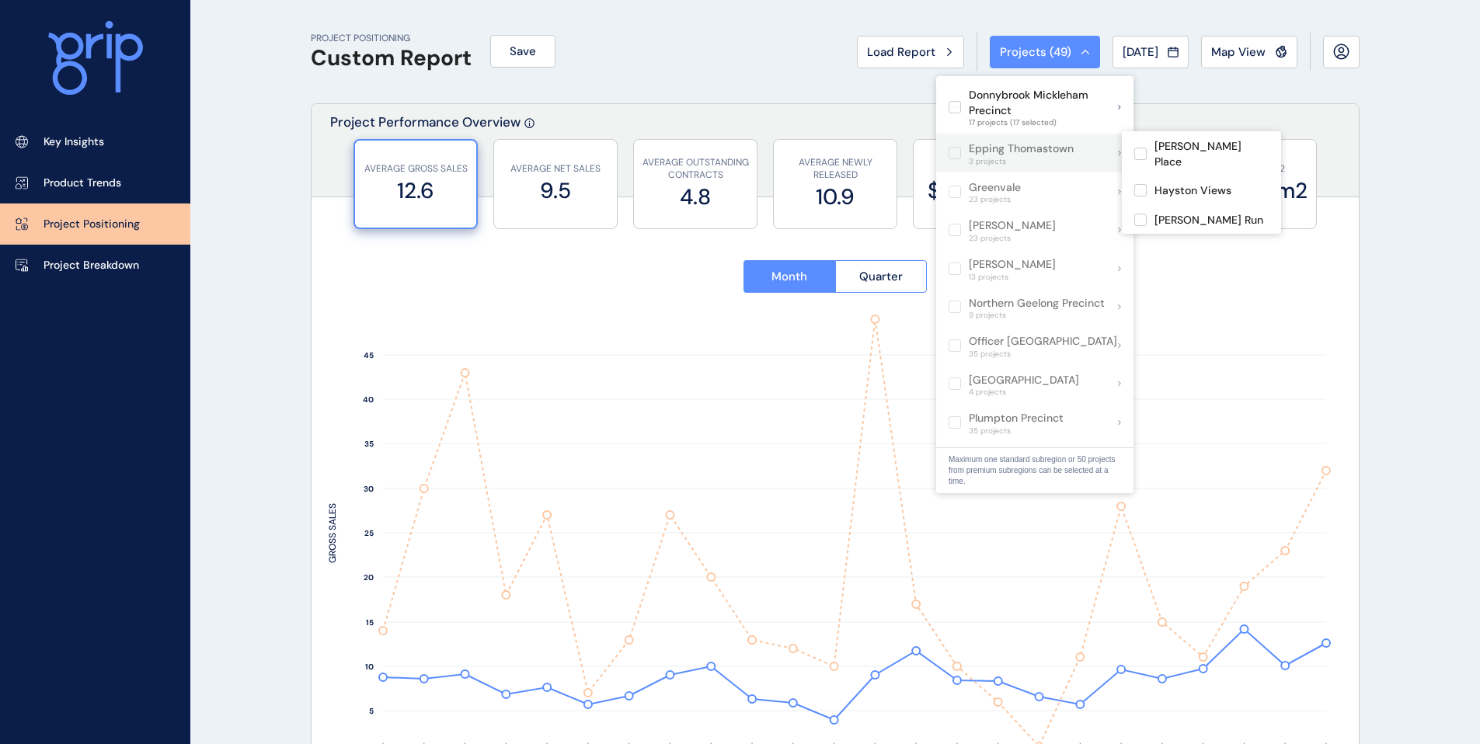
scroll to position [345, 0]
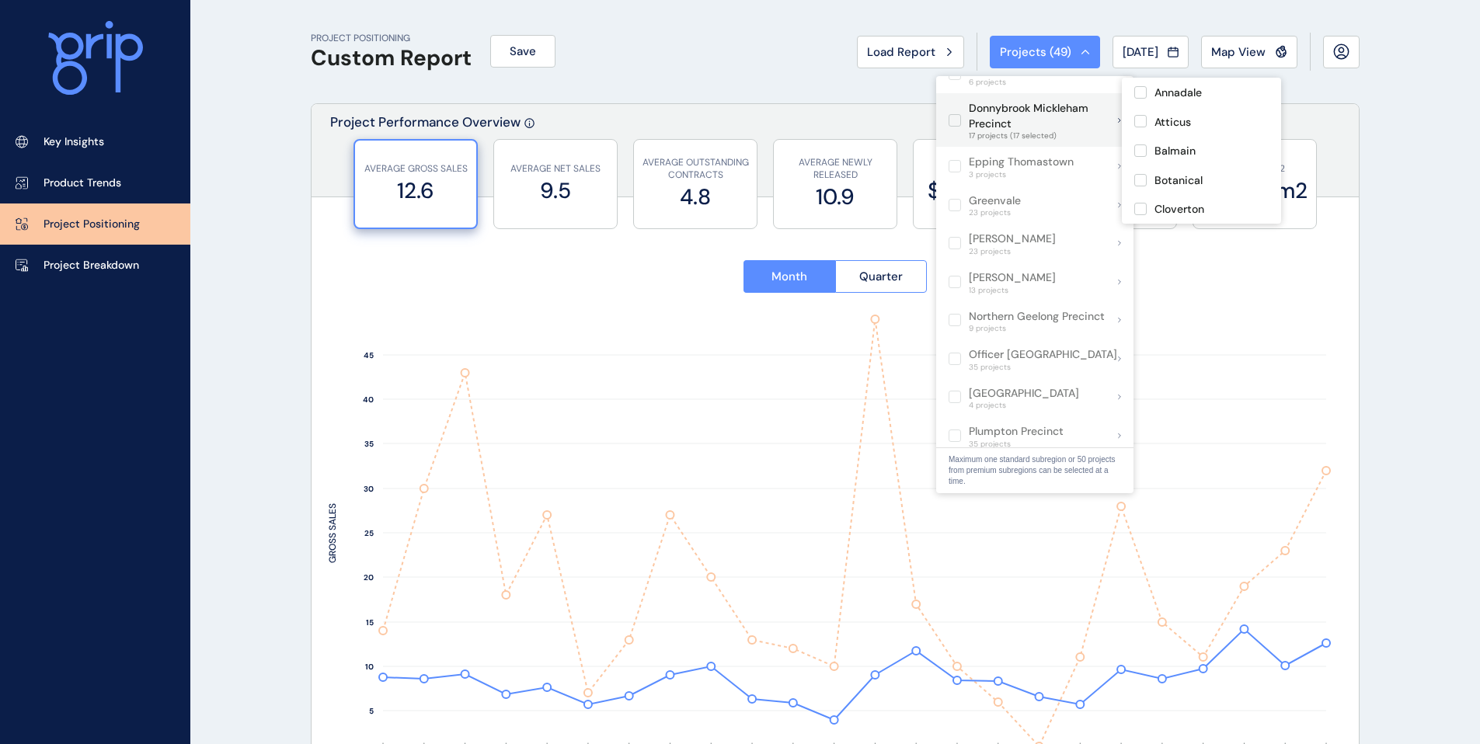
click at [960, 114] on label at bounding box center [954, 120] width 12 height 12
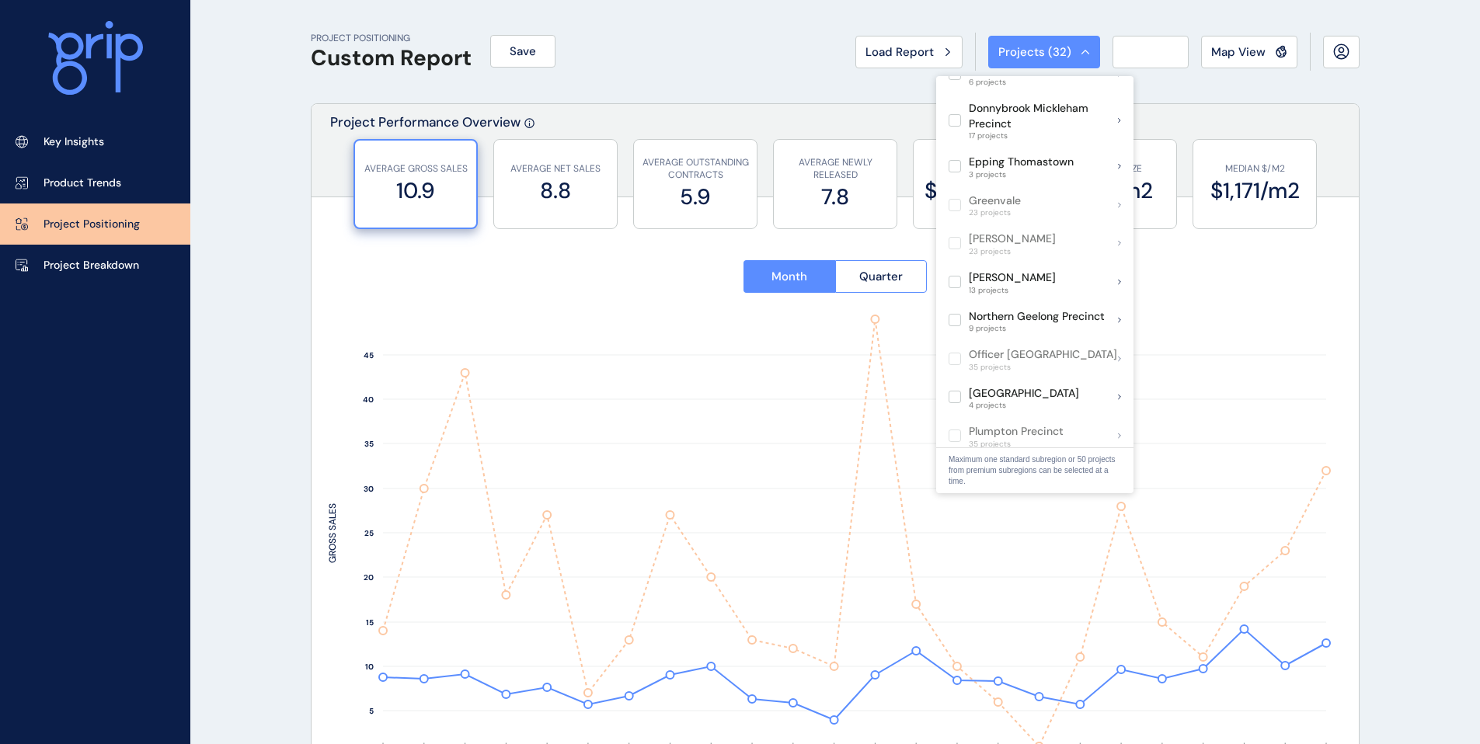
scroll to position [70, 0]
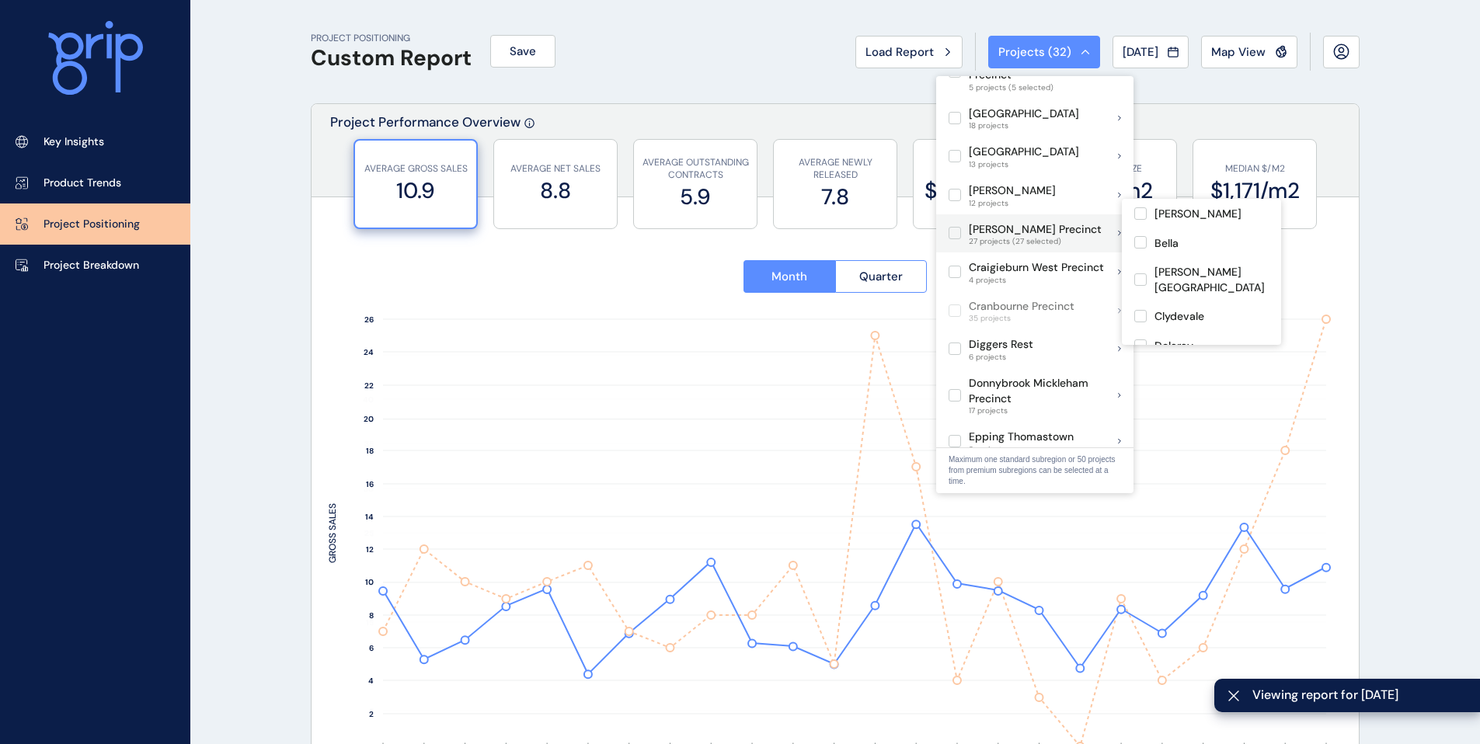
click at [954, 227] on label at bounding box center [954, 233] width 12 height 12
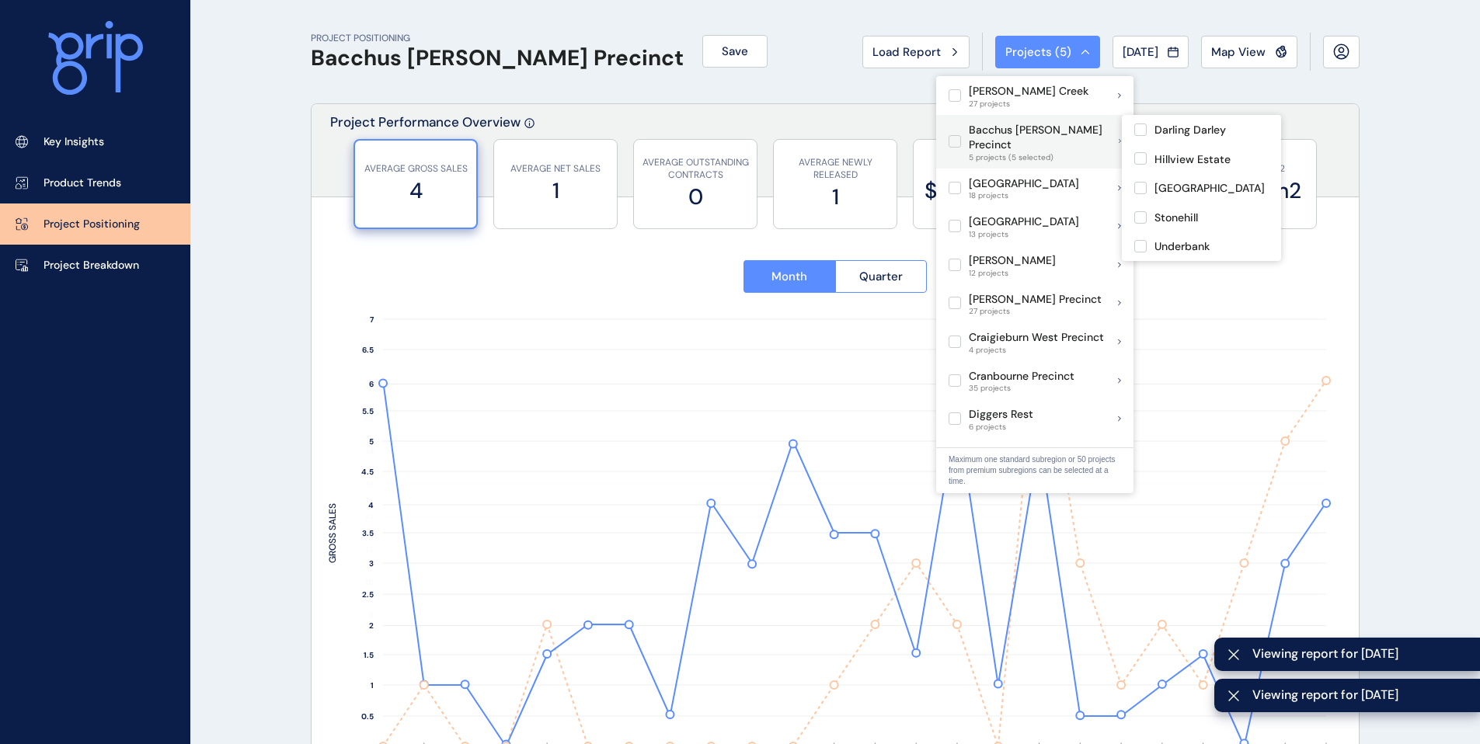
click at [958, 135] on label at bounding box center [954, 141] width 12 height 12
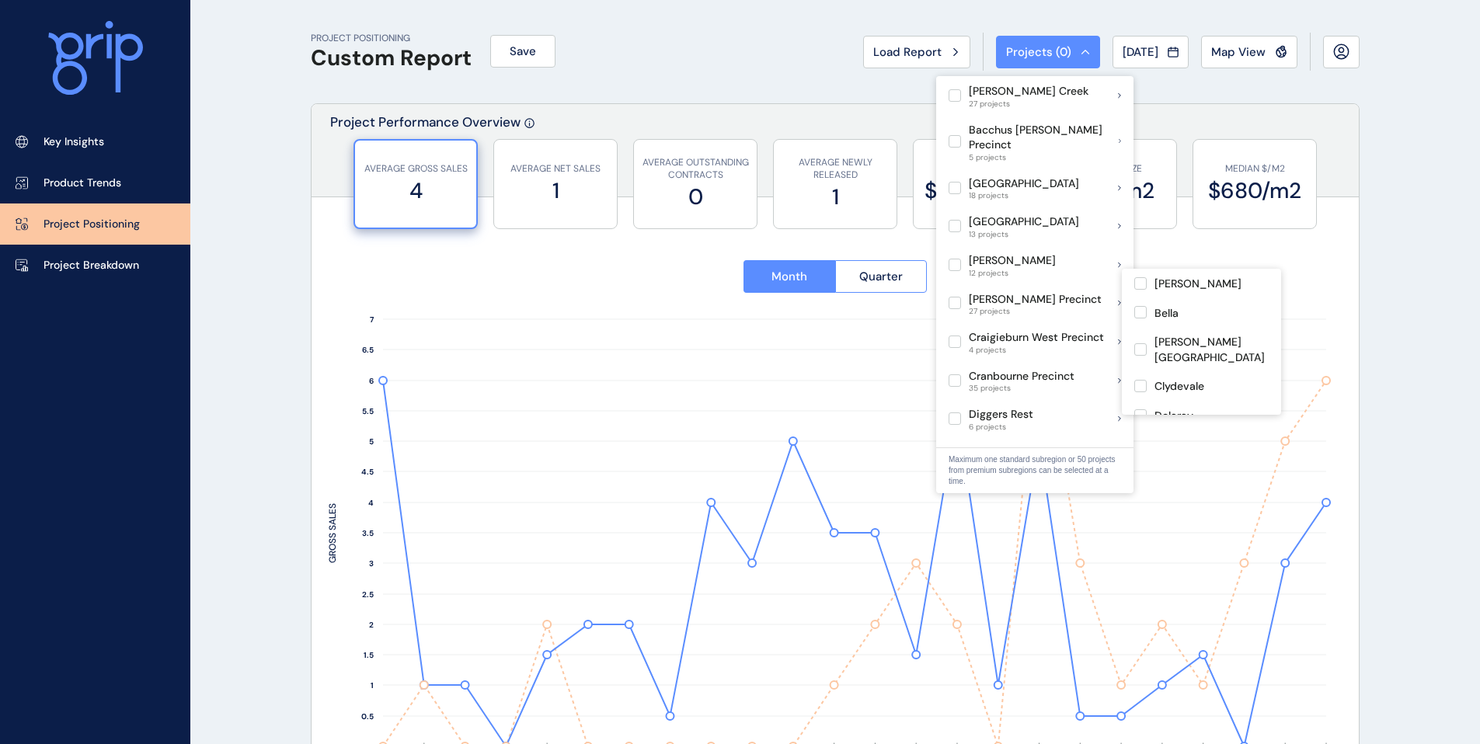
click at [994, 292] on p "[PERSON_NAME] Precinct" at bounding box center [1035, 300] width 133 height 16
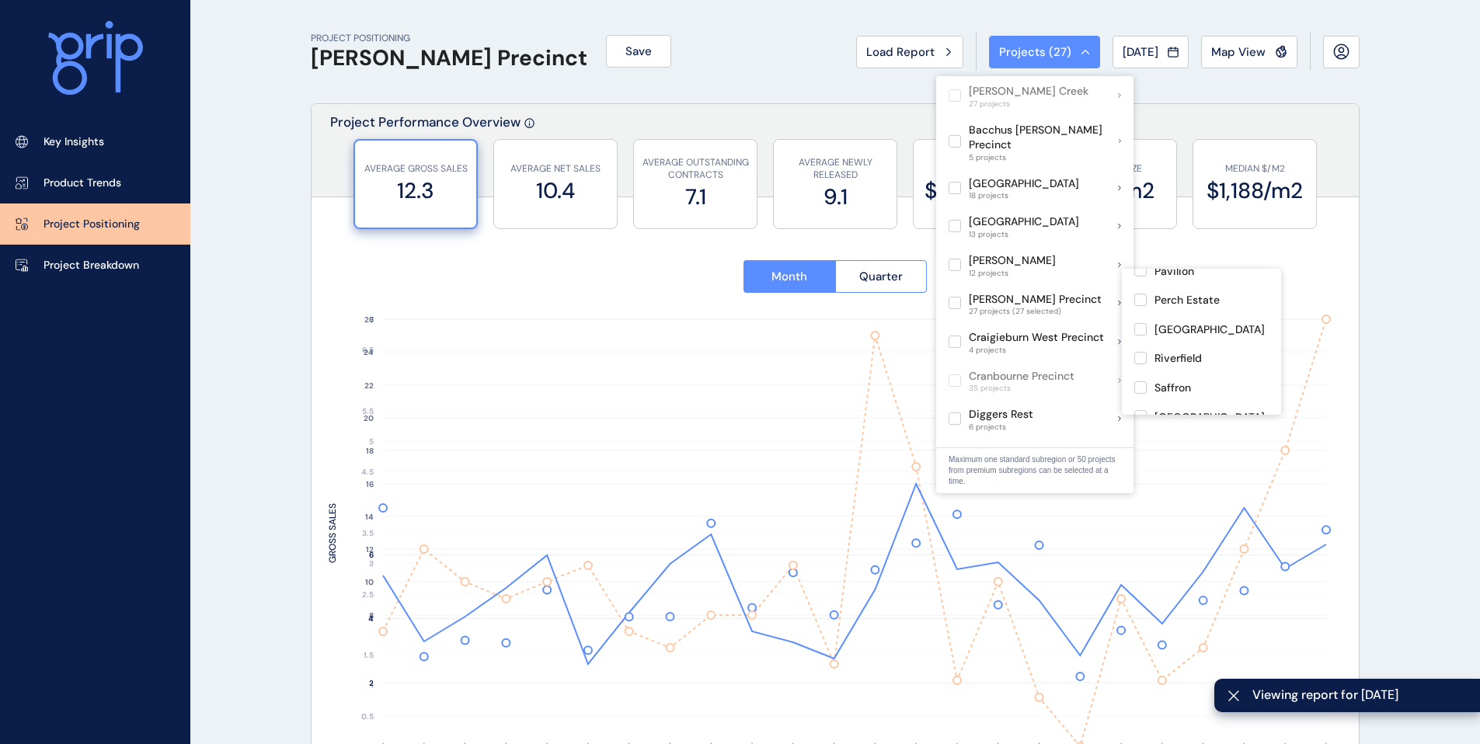
type input "********"
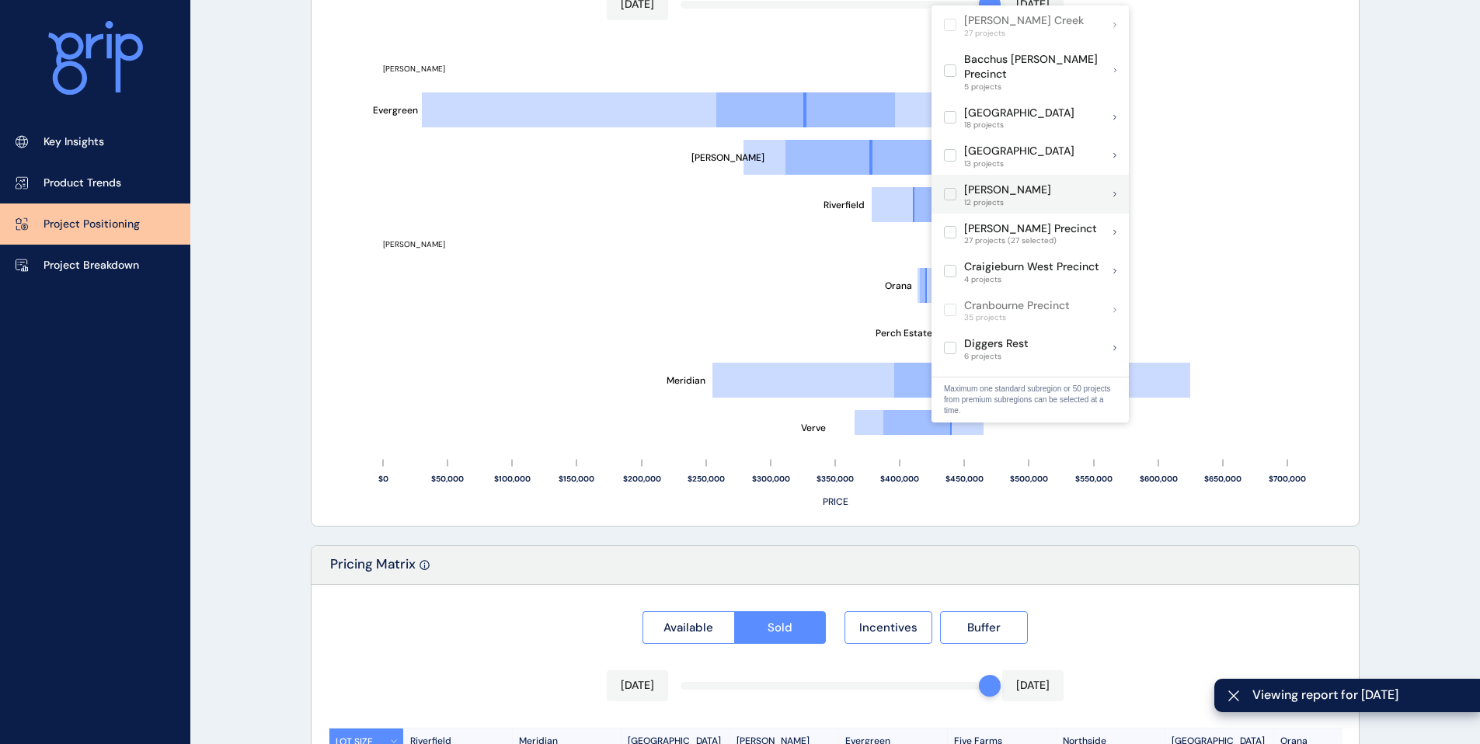
scroll to position [930, 0]
